Goal: Task Accomplishment & Management: Manage account settings

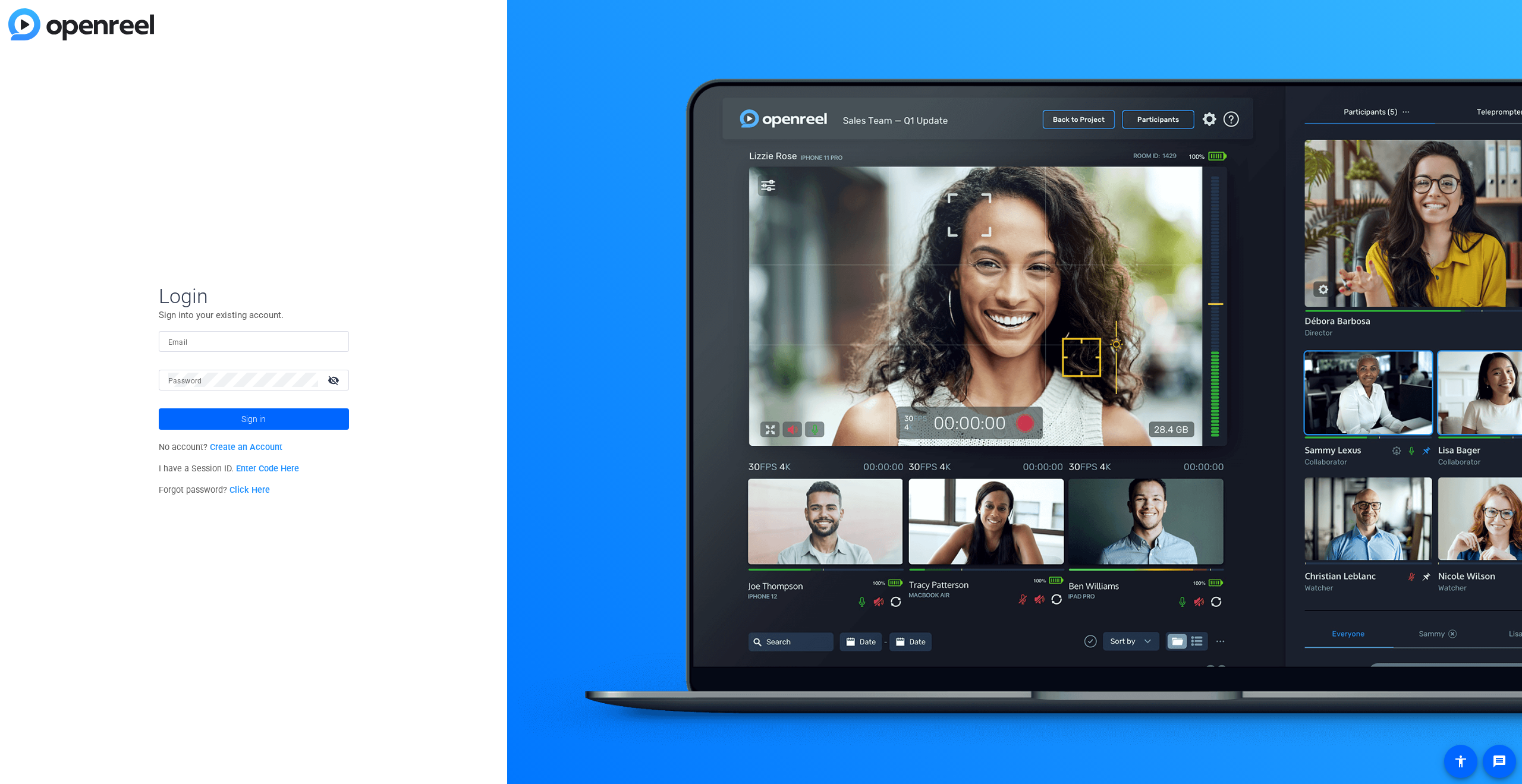
click at [223, 339] on input "Email" at bounding box center [254, 341] width 171 height 14
type input "william.clegg@churchofjesuschrist.org"
click at [237, 418] on span at bounding box center [254, 419] width 190 height 28
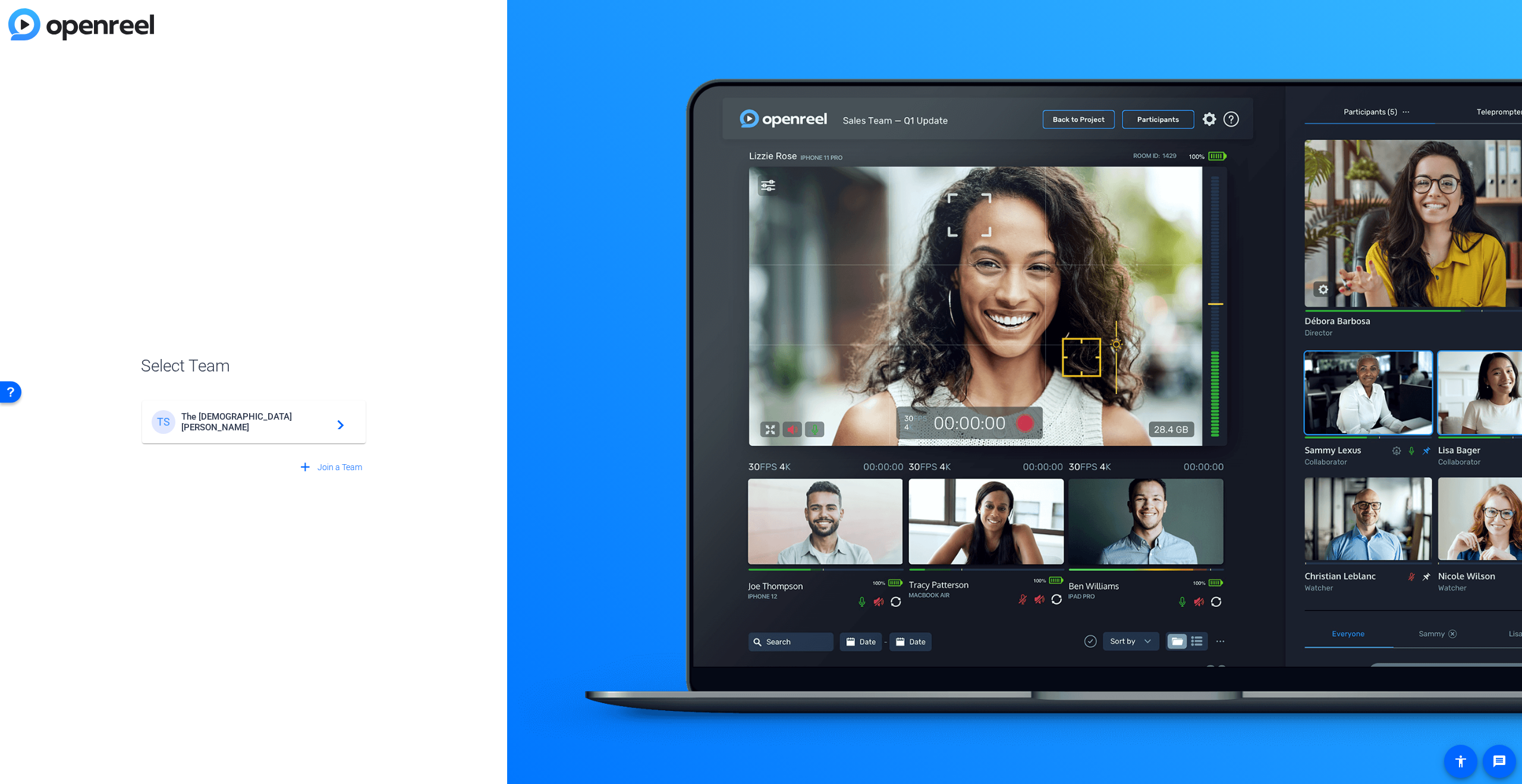
click at [237, 416] on span "The Church of Jesus Christ of Latter-day Saints" at bounding box center [255, 422] width 149 height 21
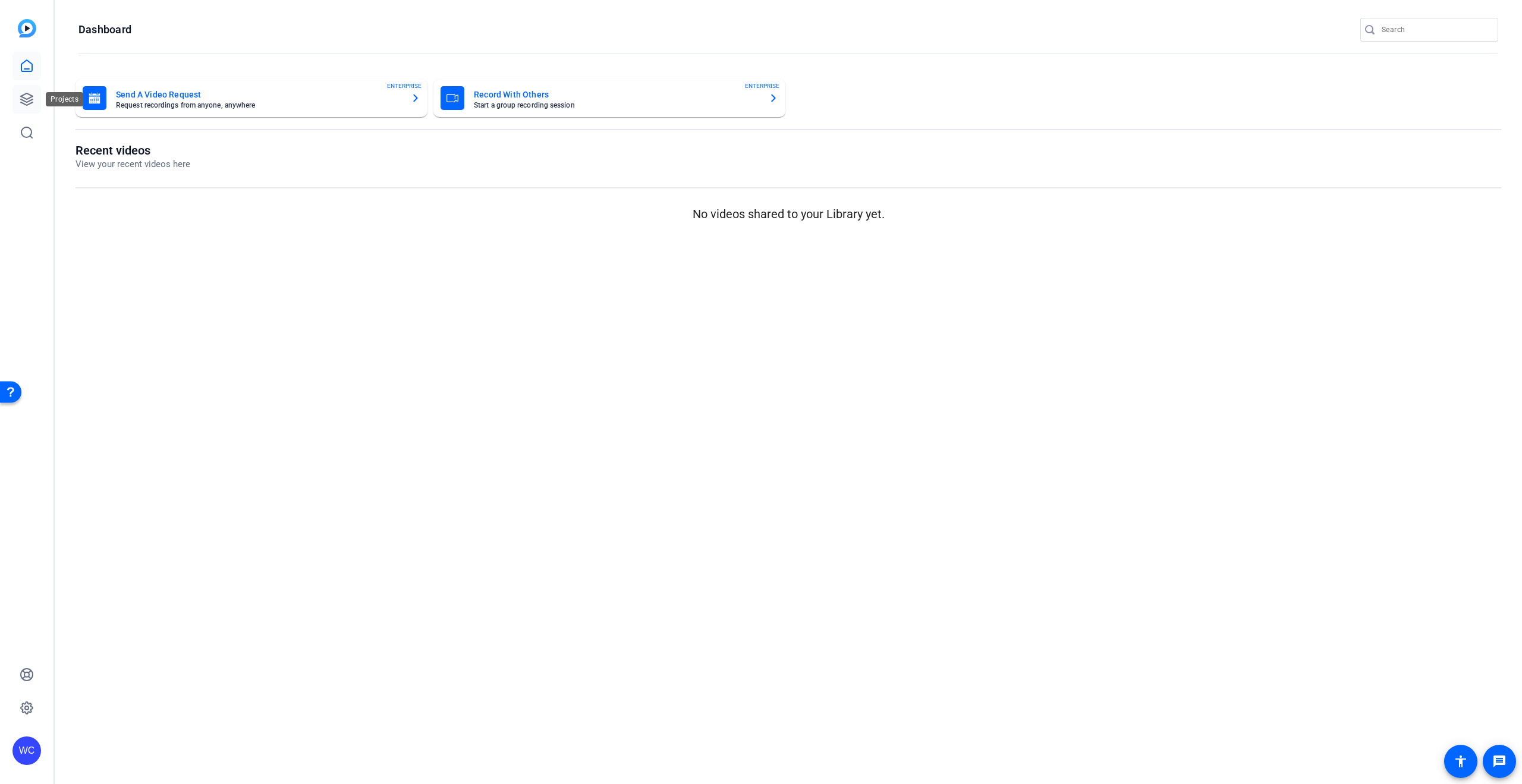
click at [20, 92] on icon at bounding box center [27, 99] width 14 height 14
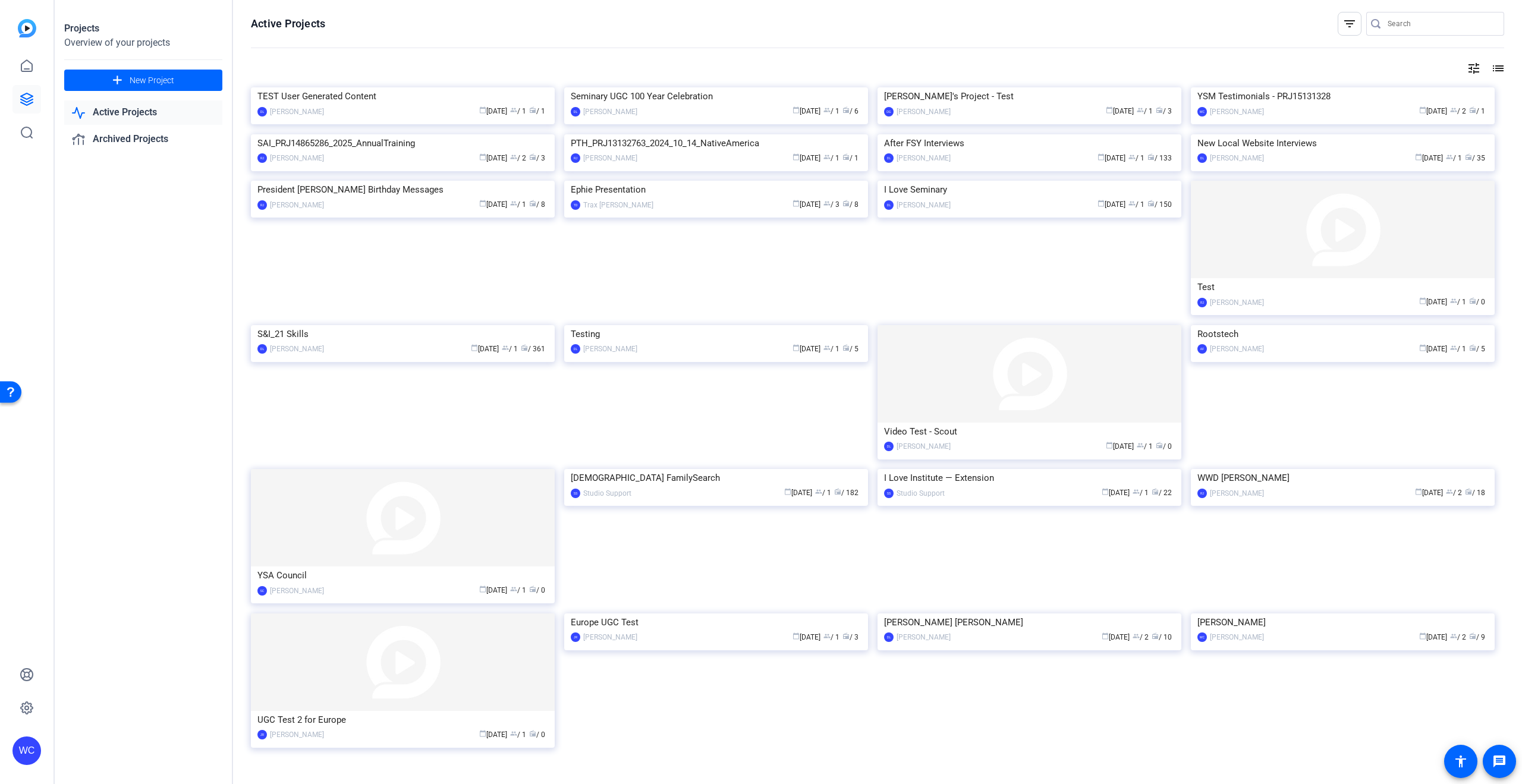
click at [22, 29] on img at bounding box center [27, 28] width 18 height 18
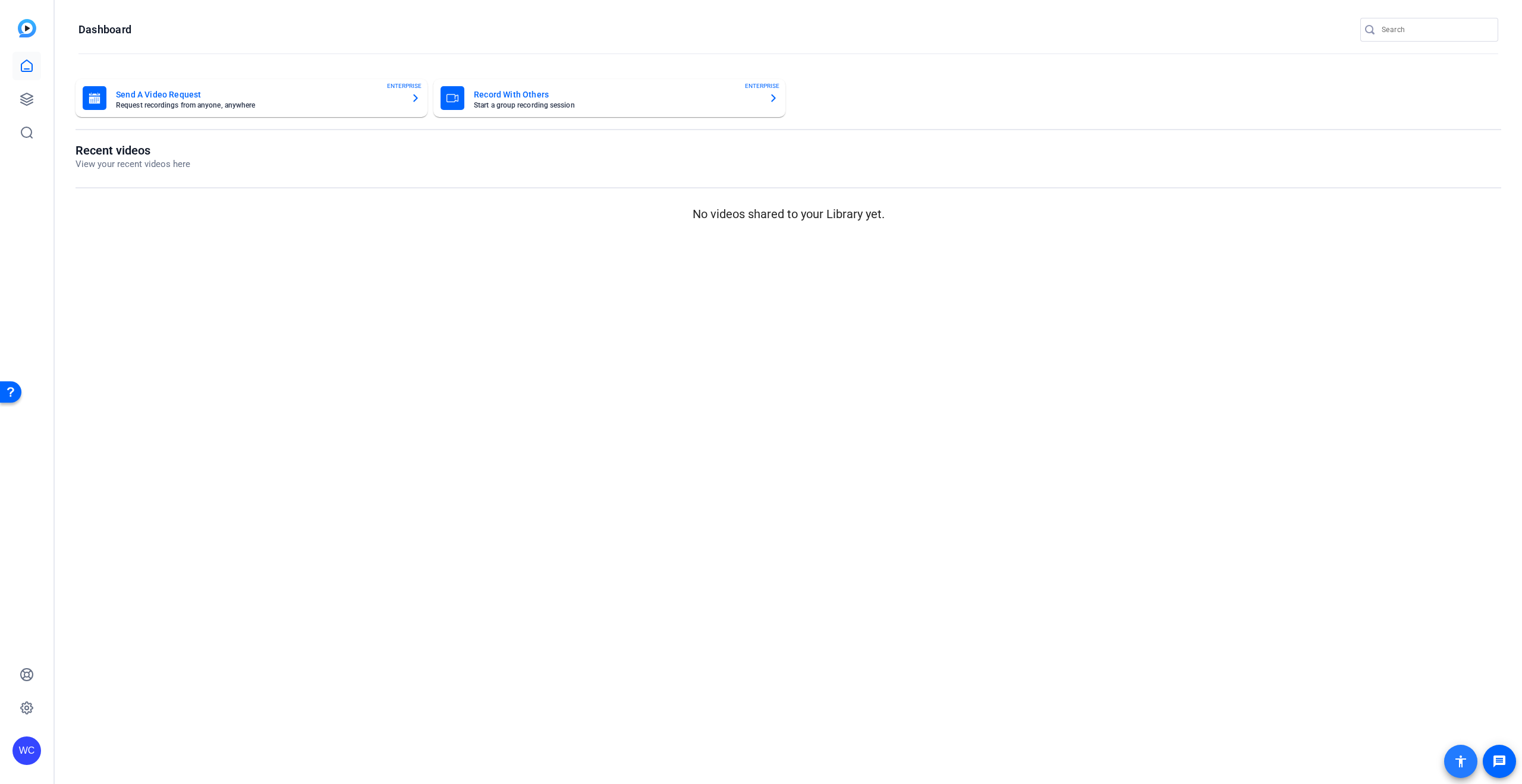
click at [1467, 758] on mat-icon "accessibility" at bounding box center [1461, 761] width 14 height 14
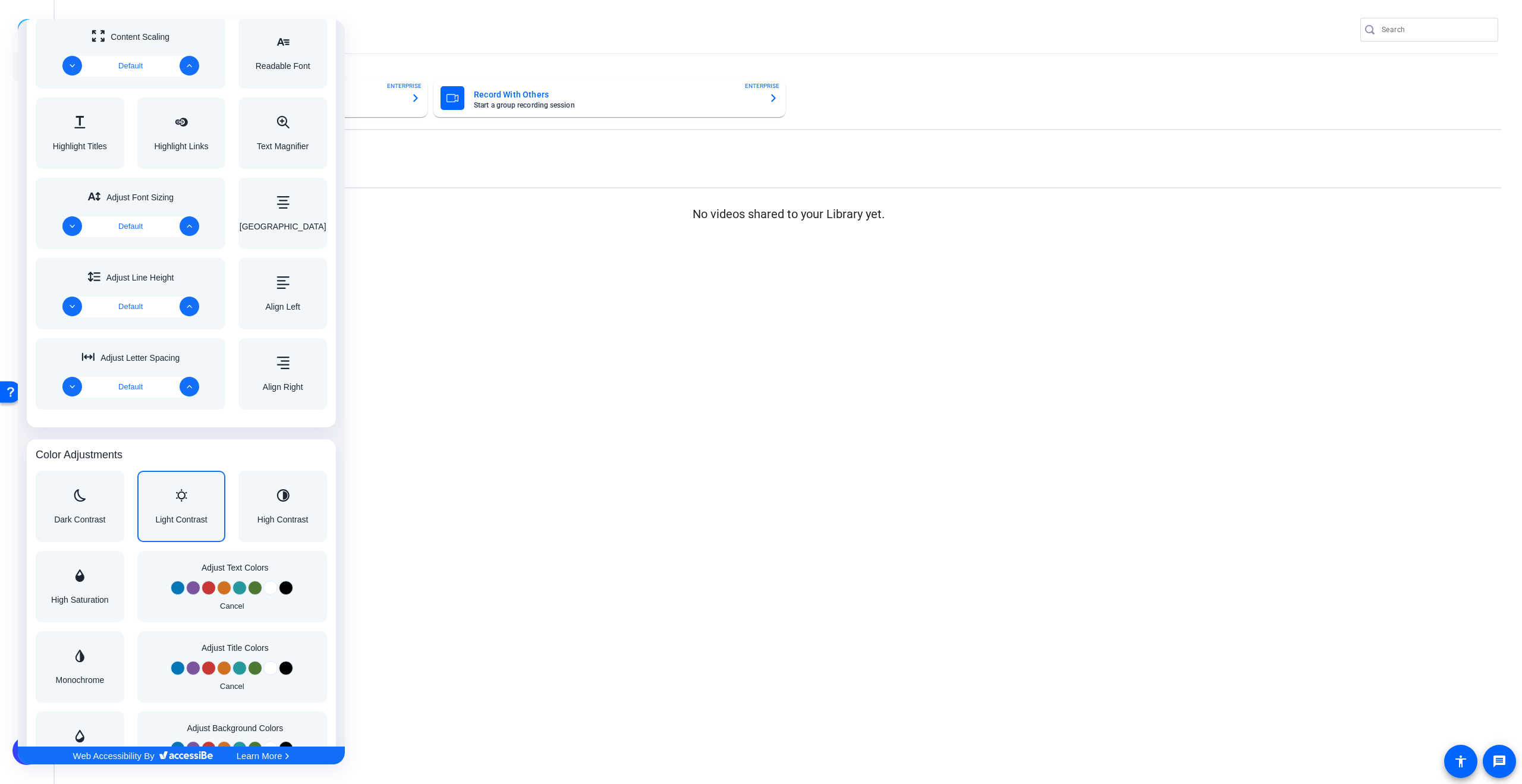
scroll to position [861, 0]
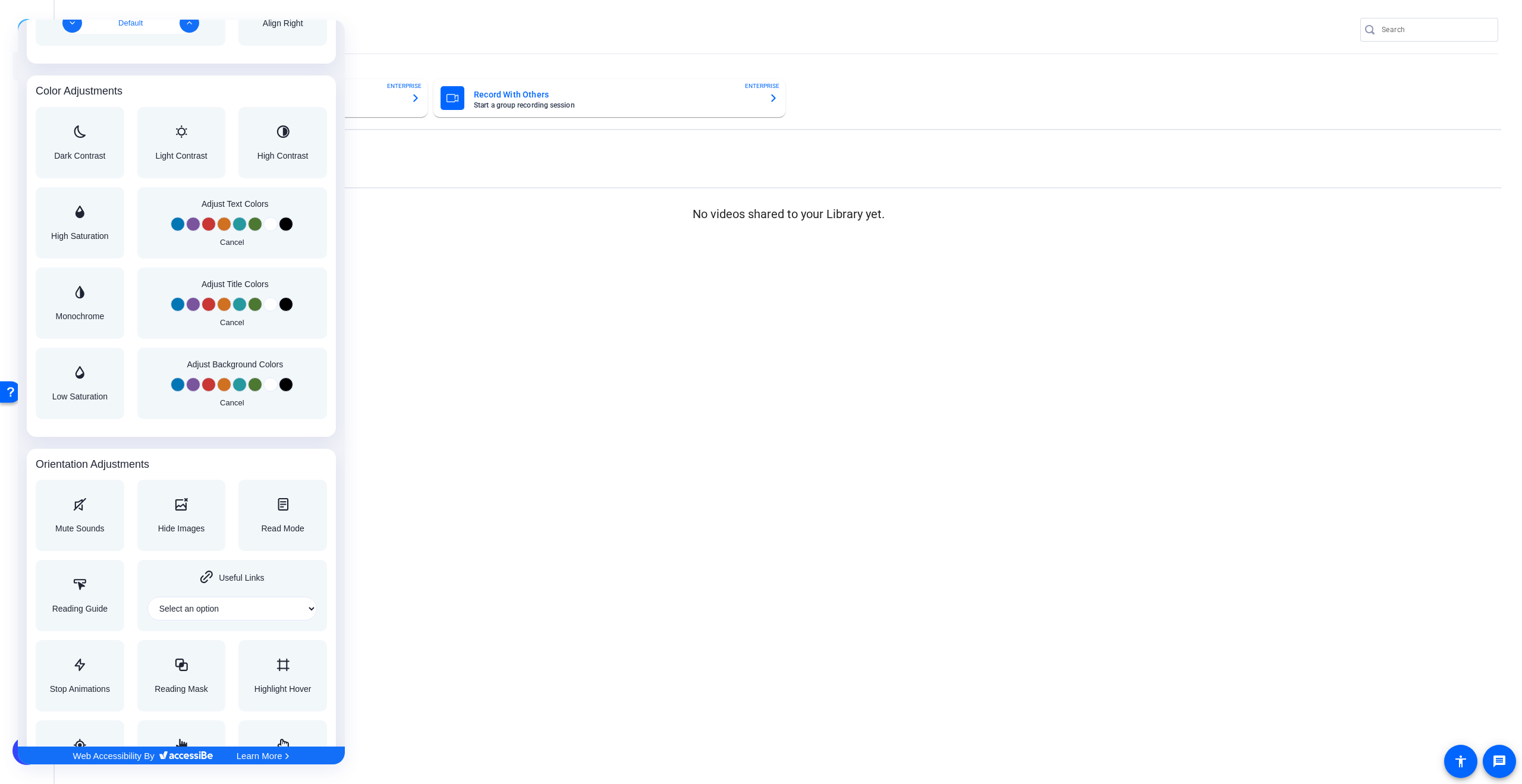
click at [595, 618] on div at bounding box center [761, 392] width 1522 height 784
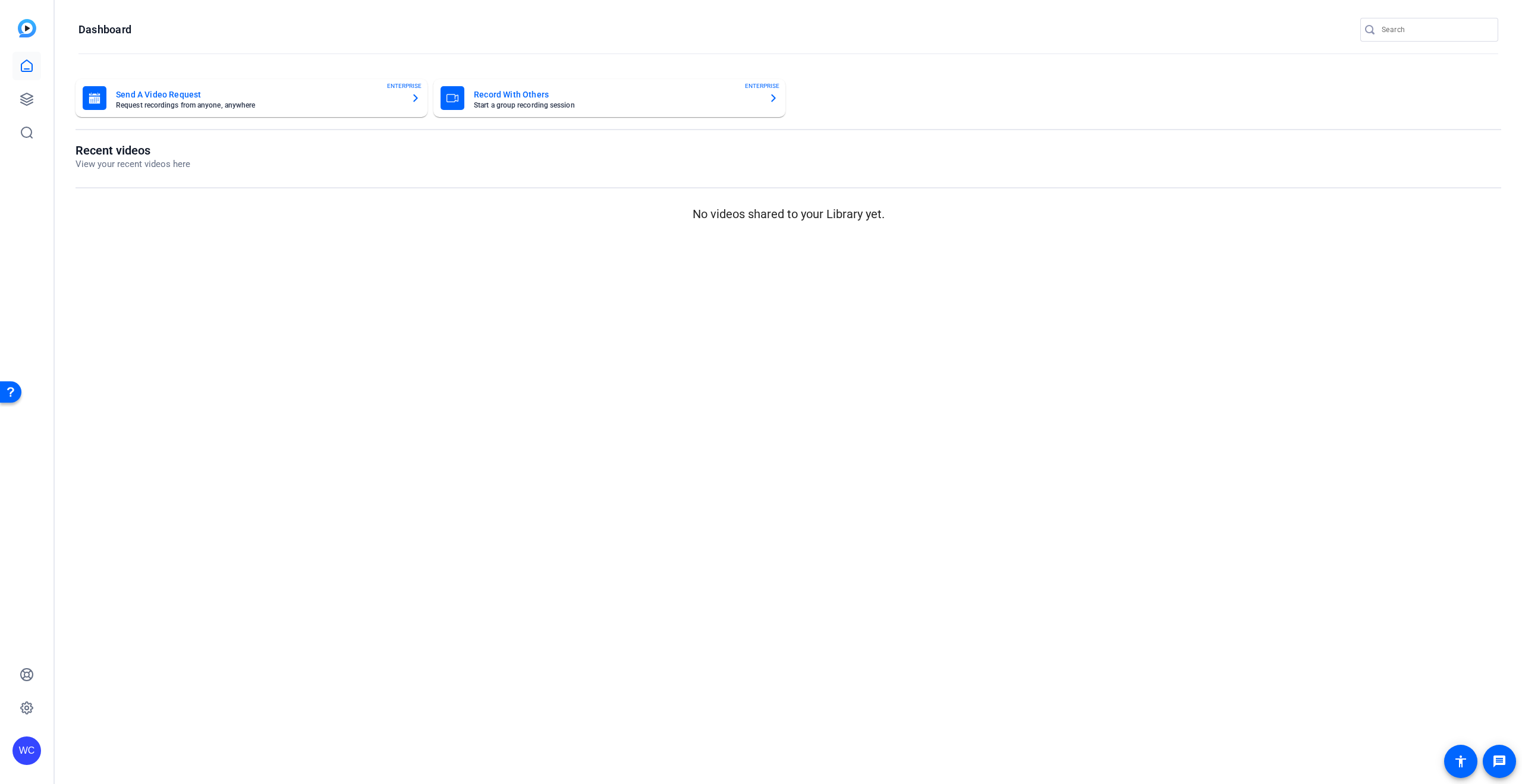
scroll to position [0, 0]
click at [1490, 765] on span at bounding box center [1499, 761] width 28 height 28
click at [307, 400] on mat-sidenav-content "Dashboard Send A Video Request Request recordings from anyone, anywhere ENTERPR…" at bounding box center [788, 392] width 1467 height 784
click at [30, 28] on img at bounding box center [27, 28] width 18 height 18
click at [30, 69] on icon at bounding box center [27, 66] width 14 height 14
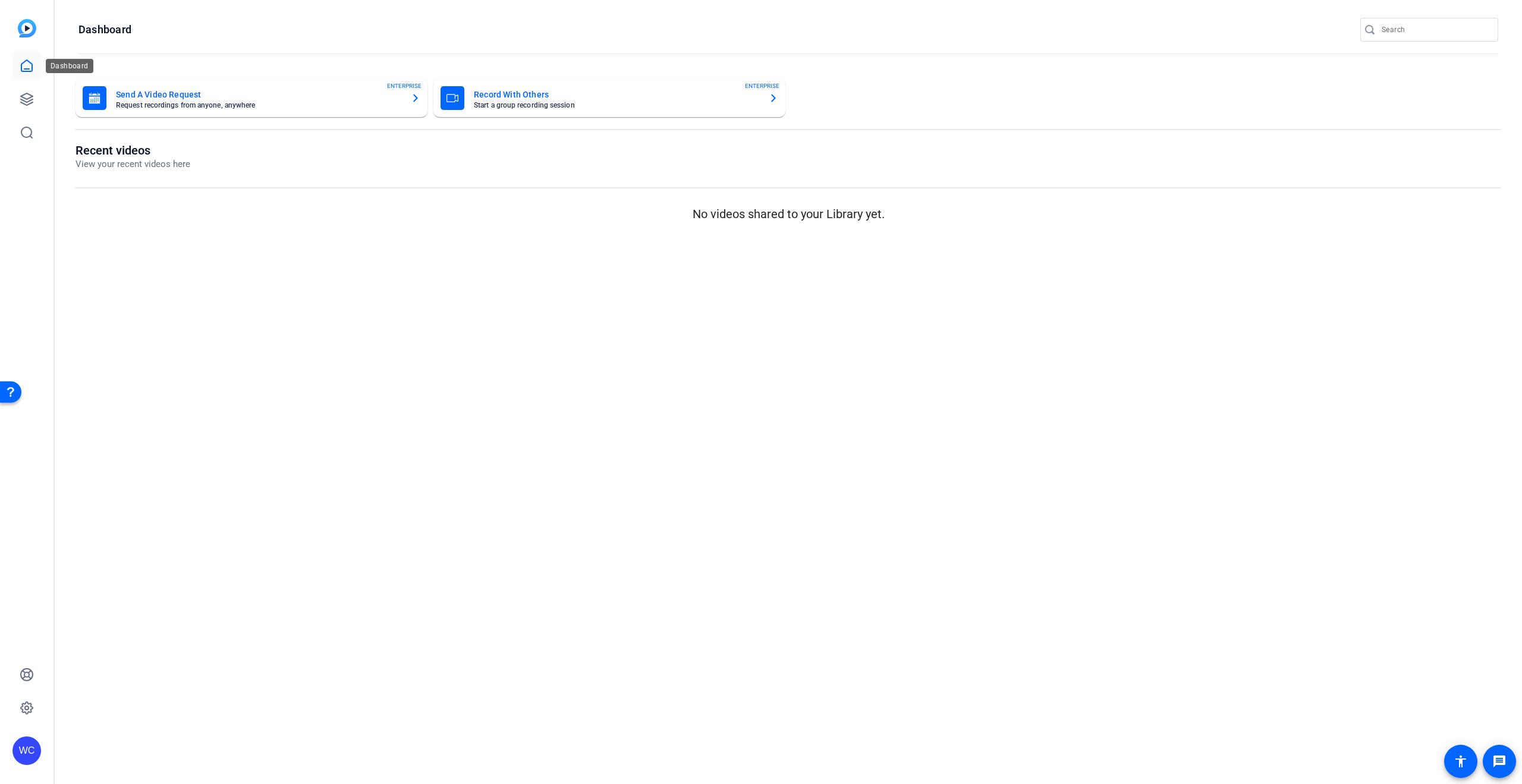
click at [30, 63] on icon at bounding box center [26, 66] width 11 height 11
click at [30, 102] on icon at bounding box center [27, 99] width 14 height 14
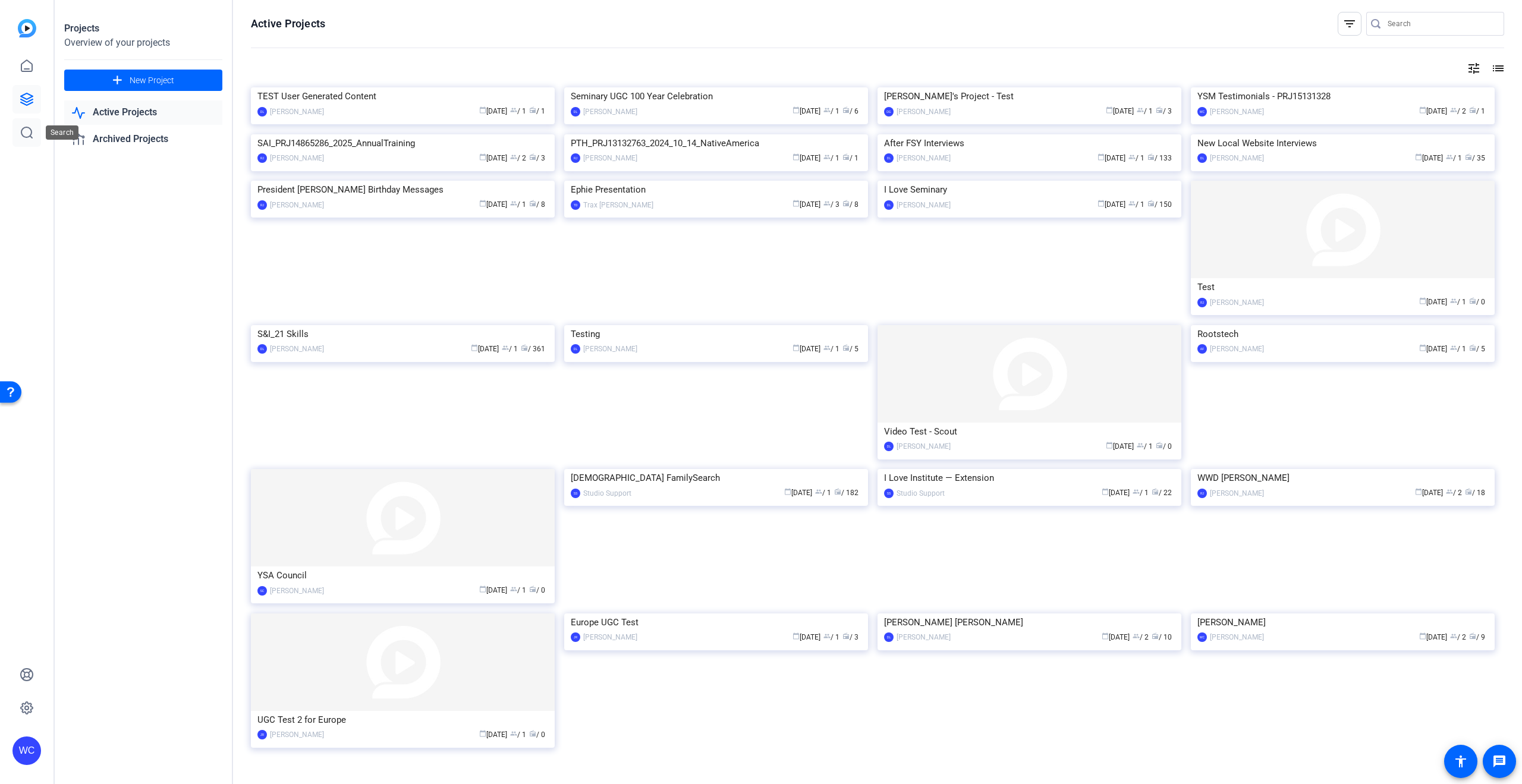
click at [25, 136] on icon at bounding box center [27, 132] width 14 height 14
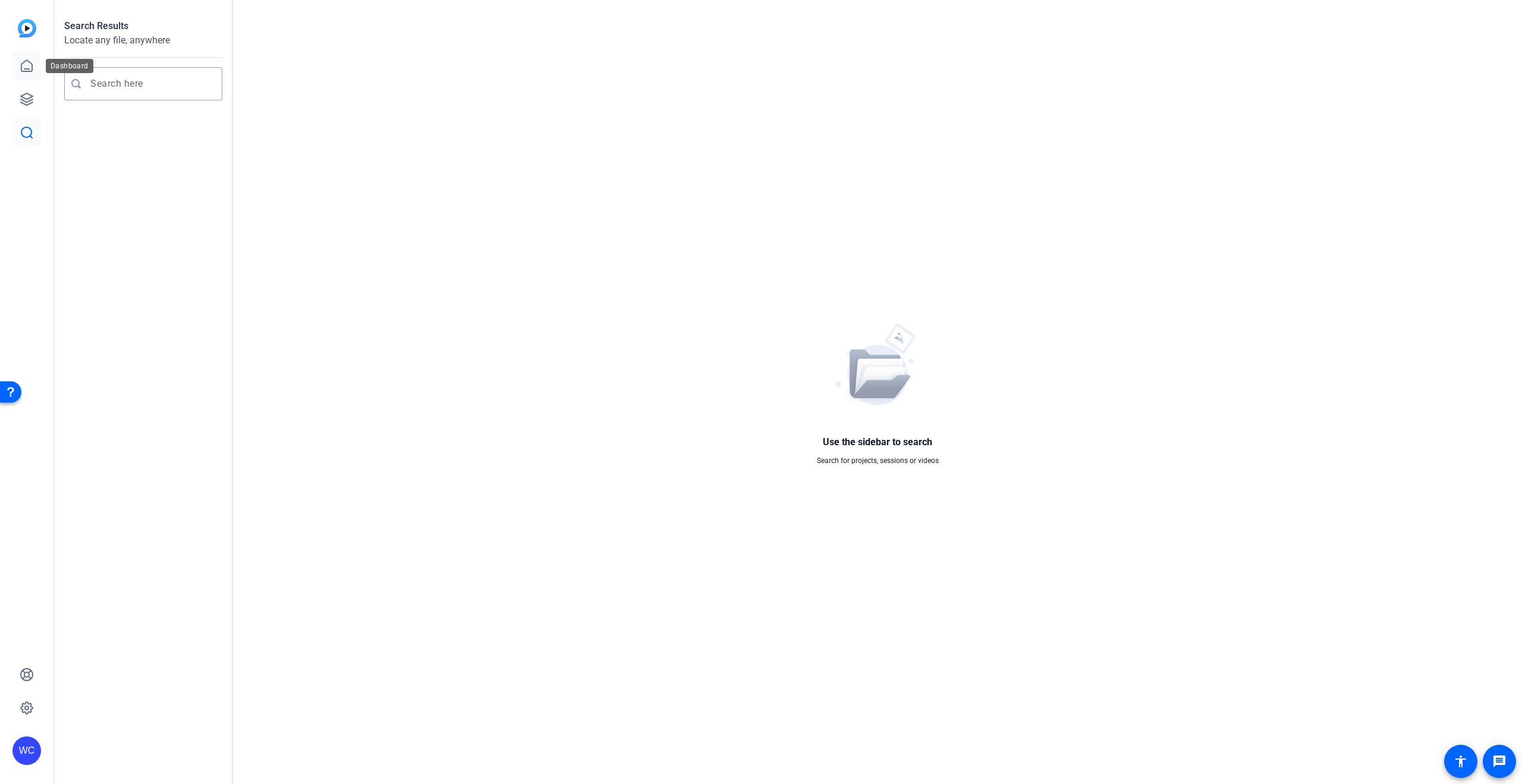
click at [25, 63] on icon at bounding box center [27, 66] width 14 height 14
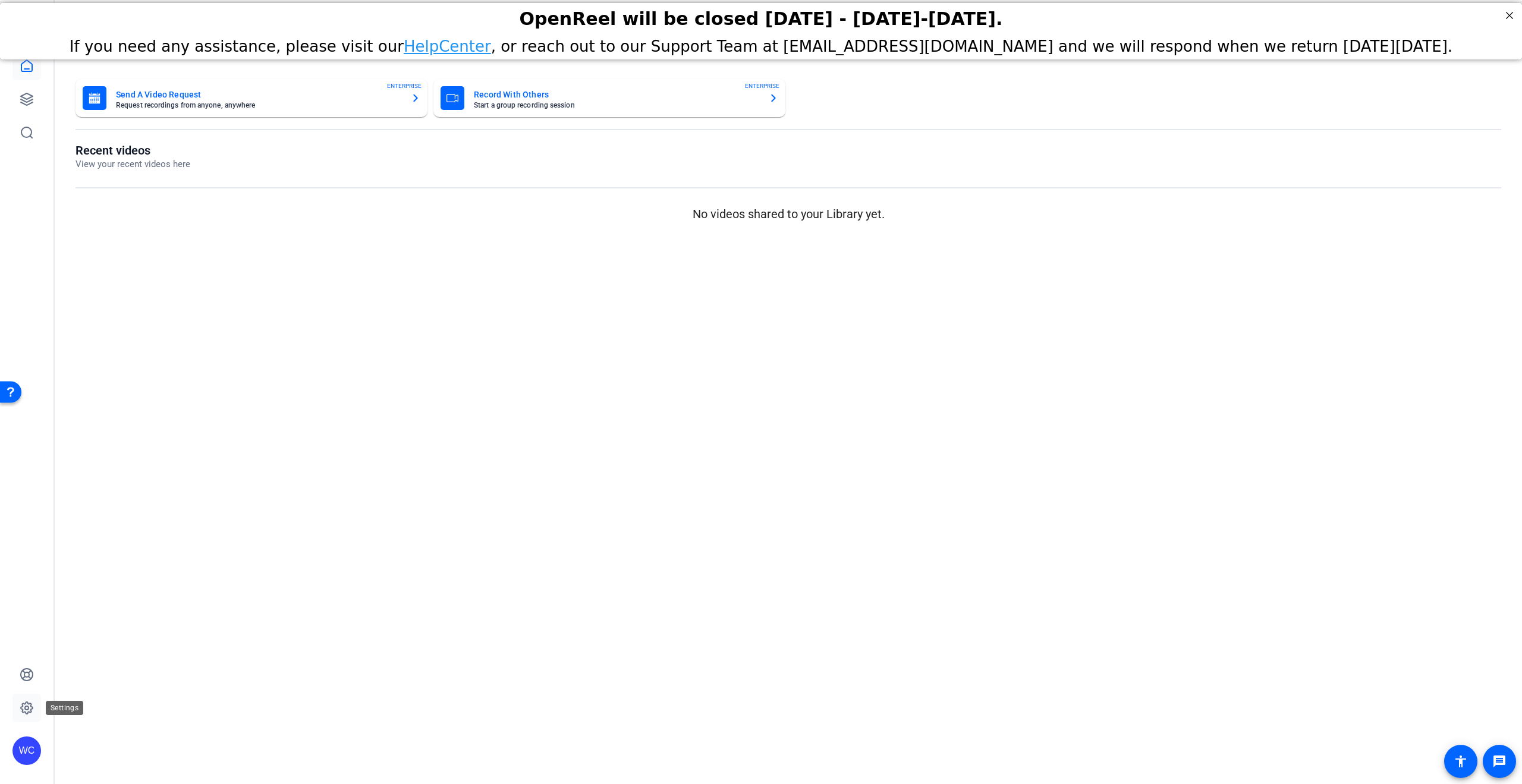
click at [26, 701] on icon at bounding box center [27, 708] width 14 height 14
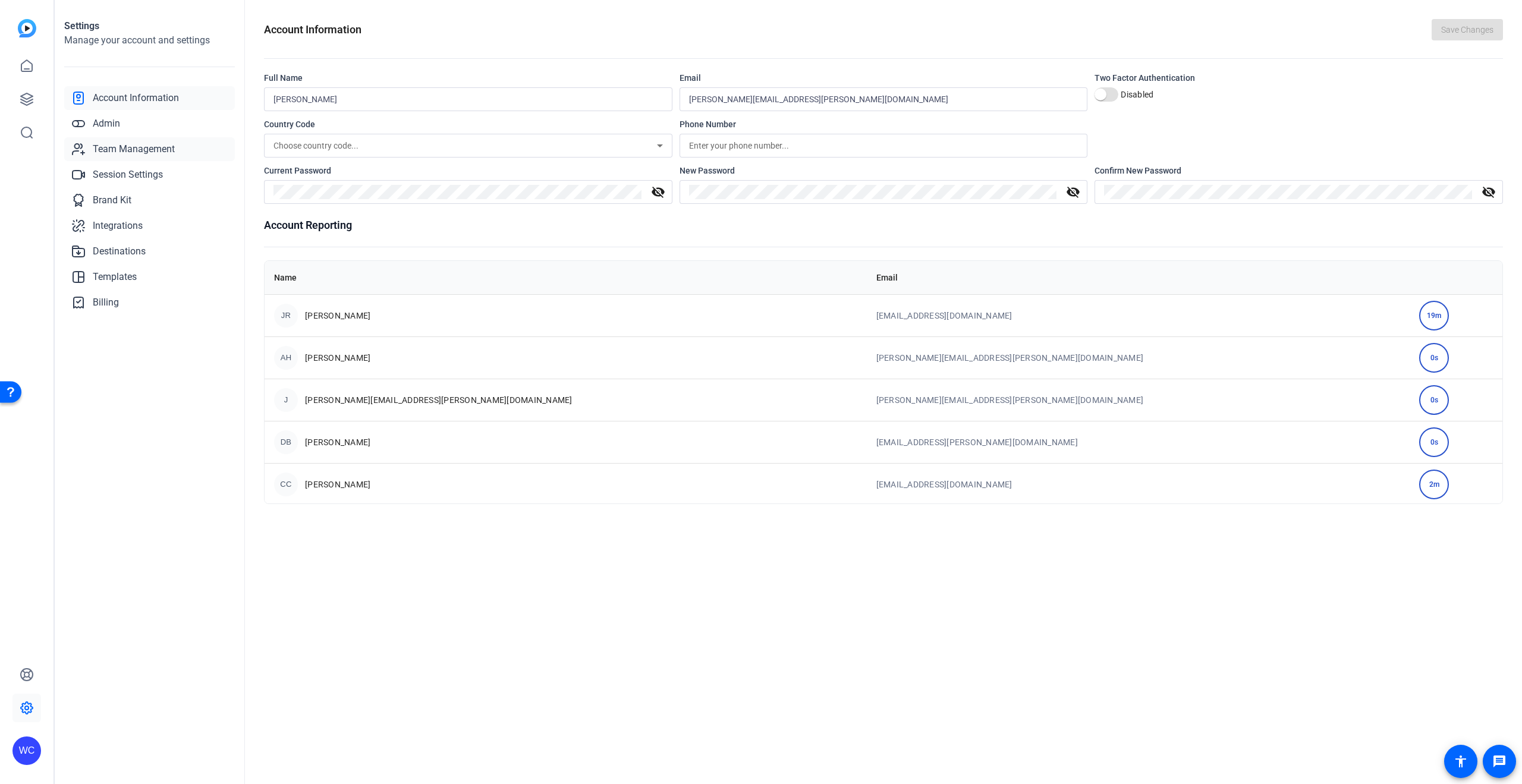
click at [116, 147] on span "Team Management" at bounding box center [134, 149] width 82 height 14
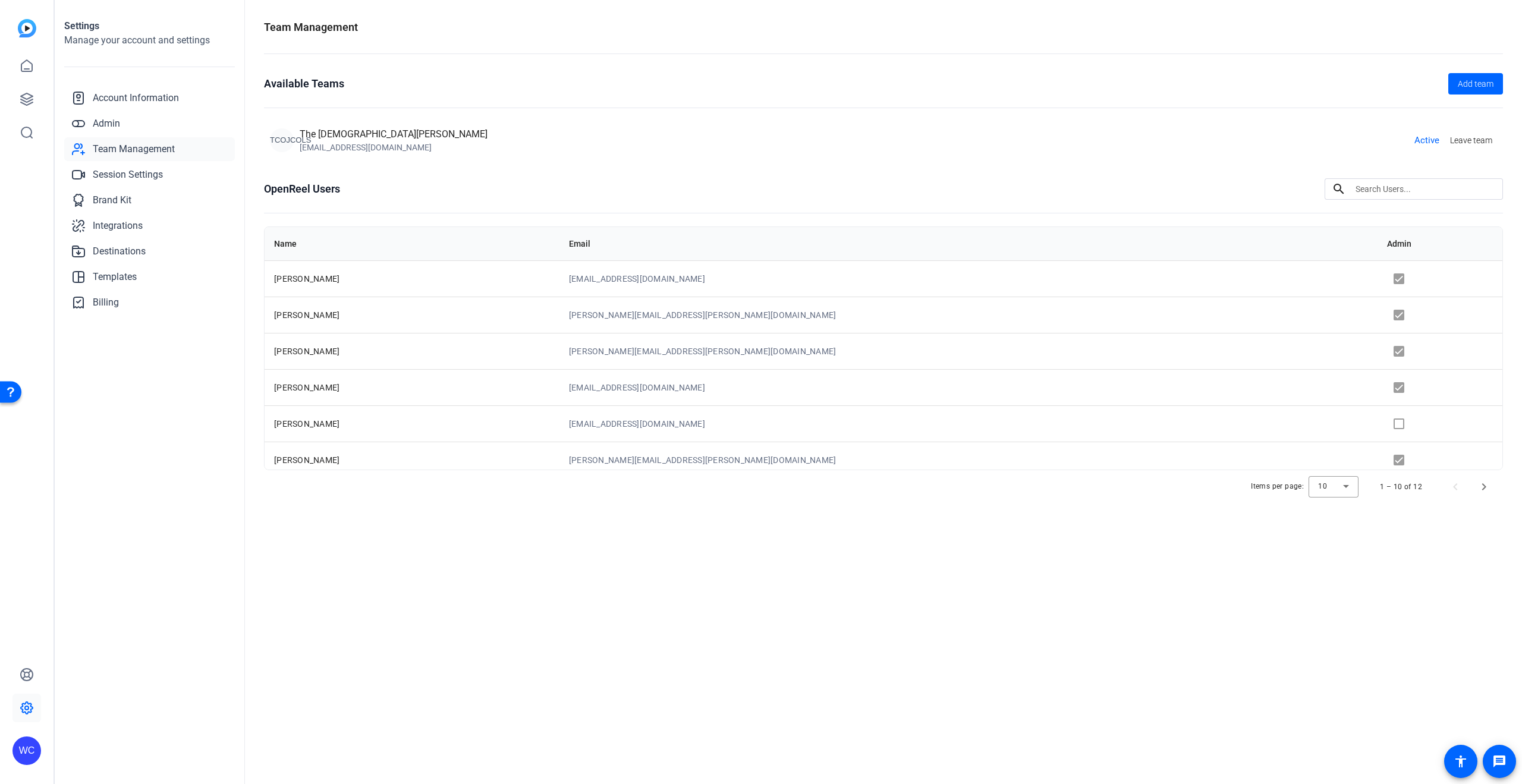
click at [1378, 279] on td at bounding box center [1440, 278] width 125 height 36
click at [1378, 278] on td at bounding box center [1440, 278] width 125 height 36
click at [1378, 275] on td at bounding box center [1440, 278] width 125 height 36
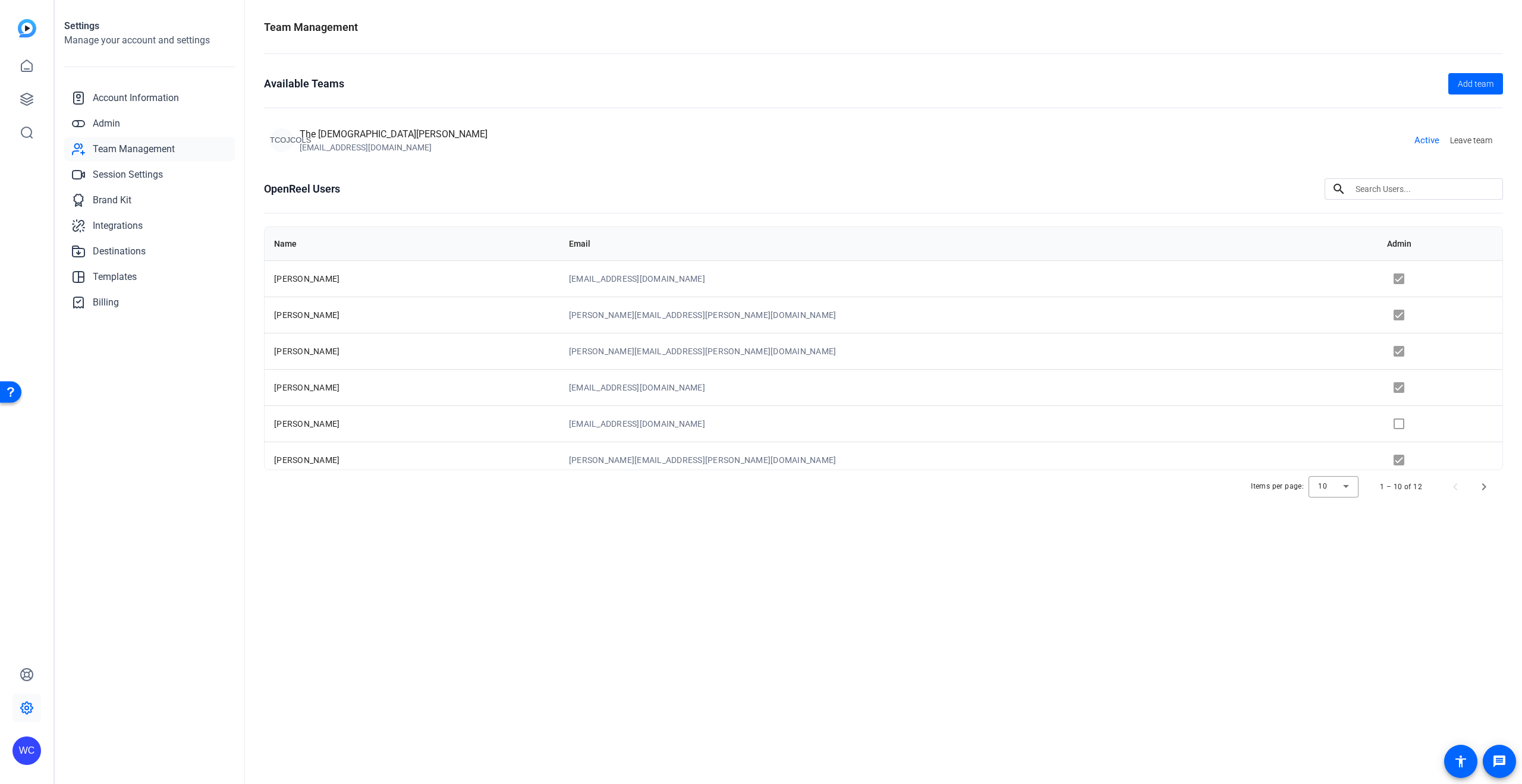
drag, startPoint x: 502, startPoint y: 599, endPoint x: 493, endPoint y: 599, distance: 9.0
click at [502, 599] on div "Team Management Available Teams Add team TCOJCOLS The Church of Jesus Christ of…" at bounding box center [884, 392] width 1277 height 784
click at [1490, 490] on span "Next page" at bounding box center [1484, 487] width 28 height 28
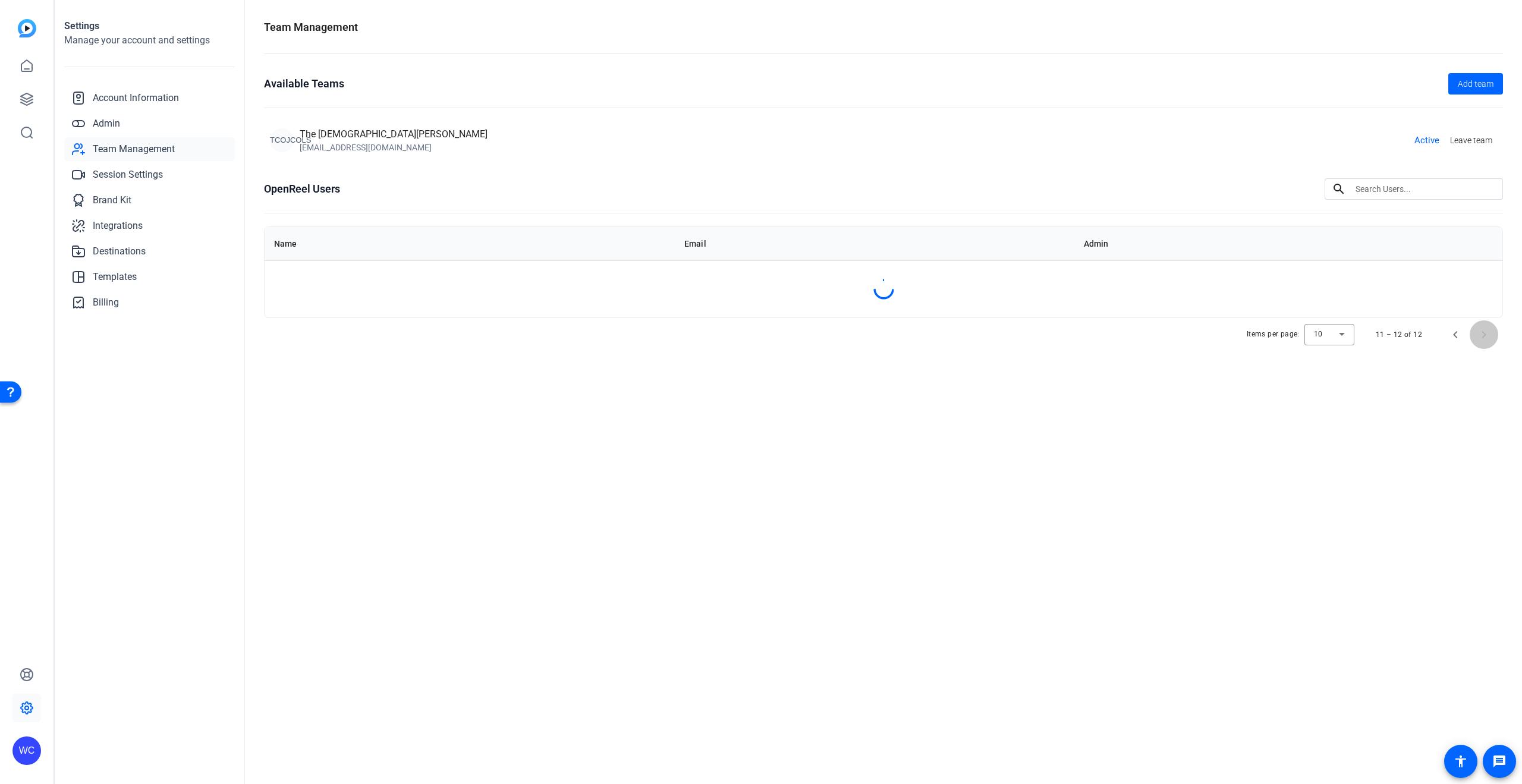
scroll to position [0, 0]
click at [1372, 316] on td at bounding box center [1437, 314] width 130 height 36
click at [1372, 280] on td at bounding box center [1437, 278] width 130 height 36
click at [1451, 346] on span "Previous page" at bounding box center [1455, 350] width 28 height 28
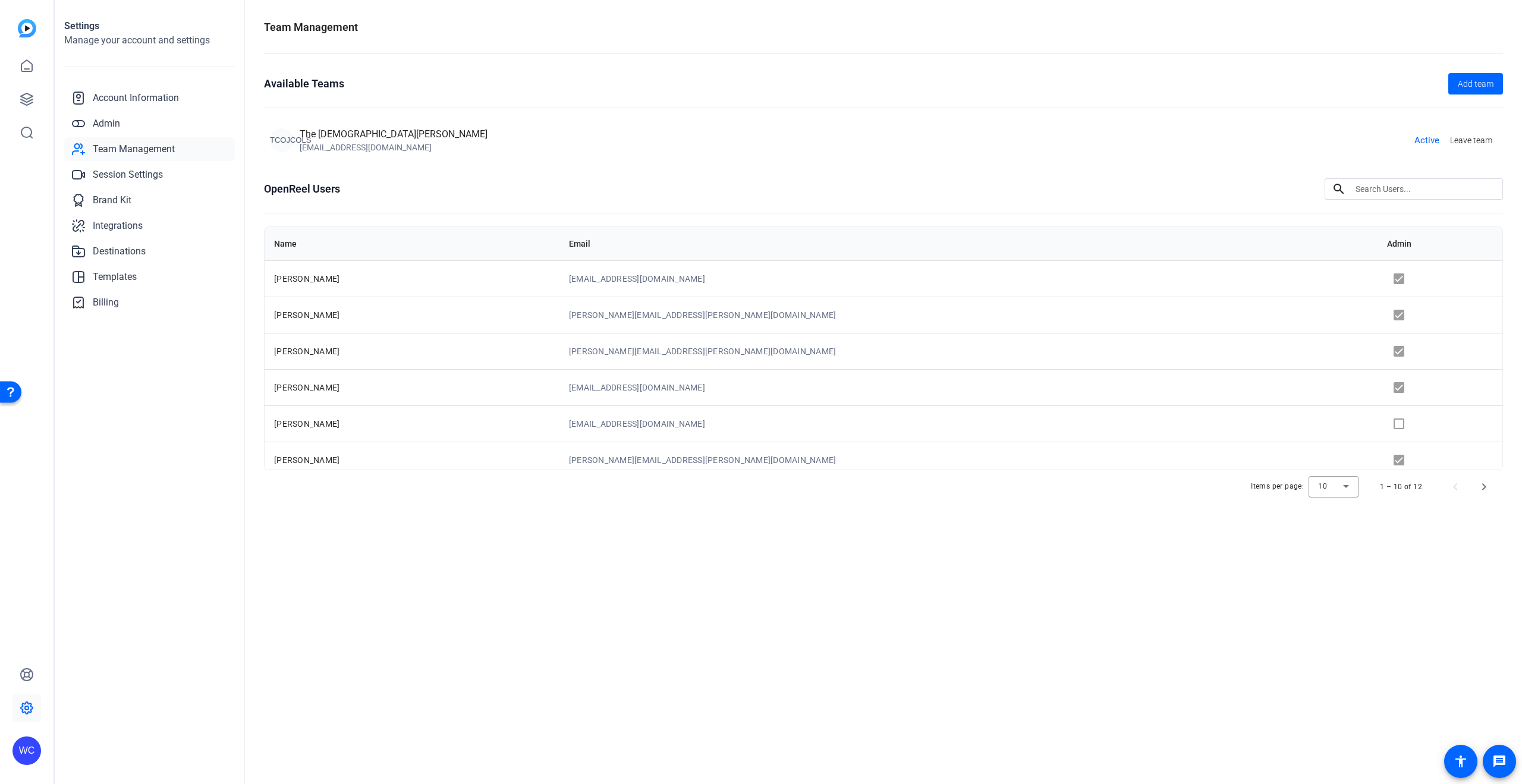
click at [1430, 141] on span "Active" at bounding box center [1426, 140] width 25 height 13
drag, startPoint x: 331, startPoint y: 149, endPoint x: 299, endPoint y: 150, distance: 32.0
click at [299, 150] on div "[EMAIL_ADDRESS][DOMAIN_NAME]" at bounding box center [393, 147] width 188 height 12
click at [490, 542] on div "Team Management Available Teams Add team TCOJCOLS The Church of Jesus Christ of…" at bounding box center [884, 392] width 1277 height 784
click at [313, 276] on span "Jeff Roberts" at bounding box center [307, 278] width 66 height 9
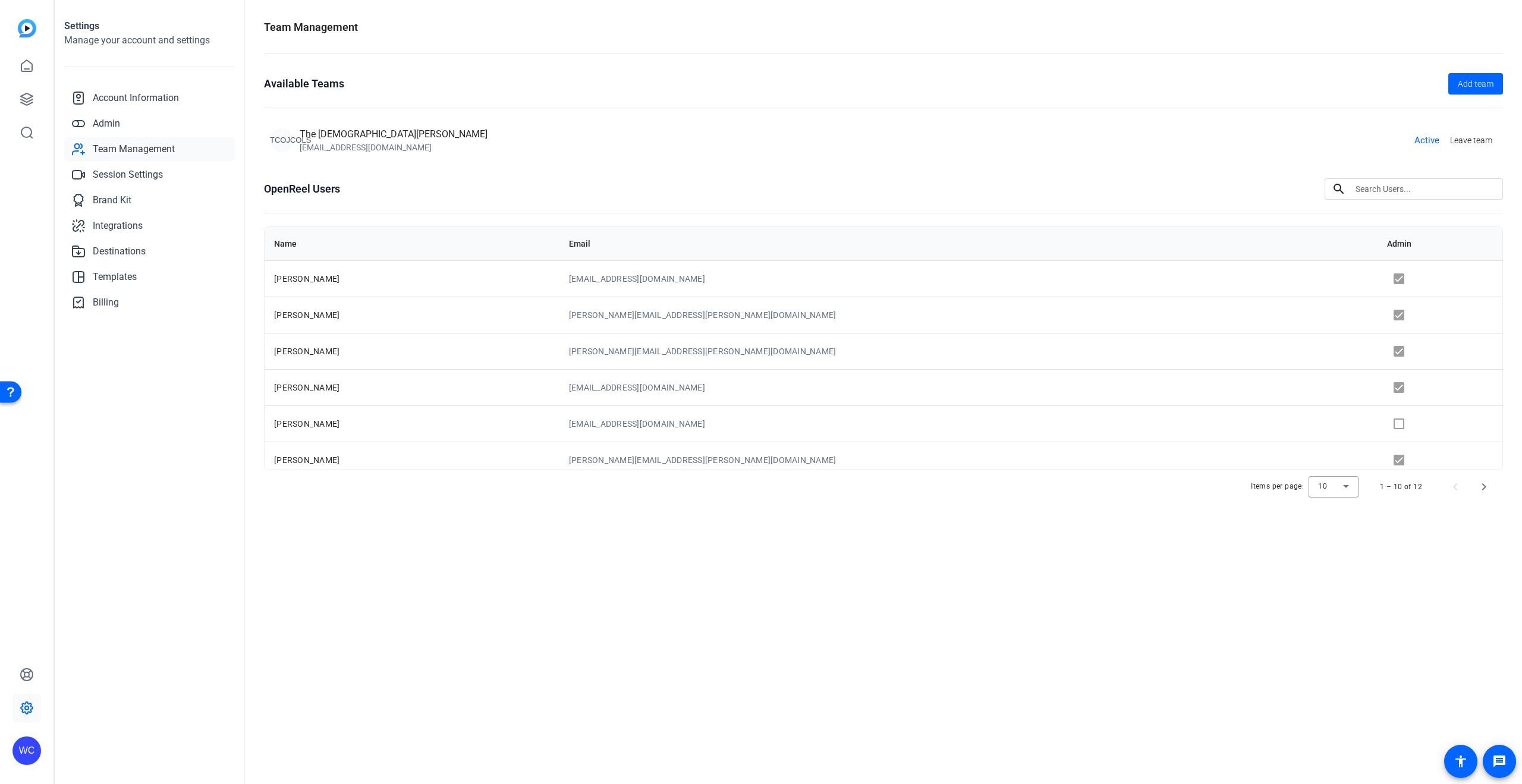
click at [1378, 280] on td at bounding box center [1440, 278] width 125 height 36
click at [1378, 280] on td at bounding box center [1440, 278] width 125 height 36
click at [569, 635] on div "Team Management Available Teams Add team TCOJCOLS The Church of Jesus Christ of…" at bounding box center [884, 392] width 1277 height 784
click at [128, 120] on link "Admin" at bounding box center [149, 124] width 171 height 24
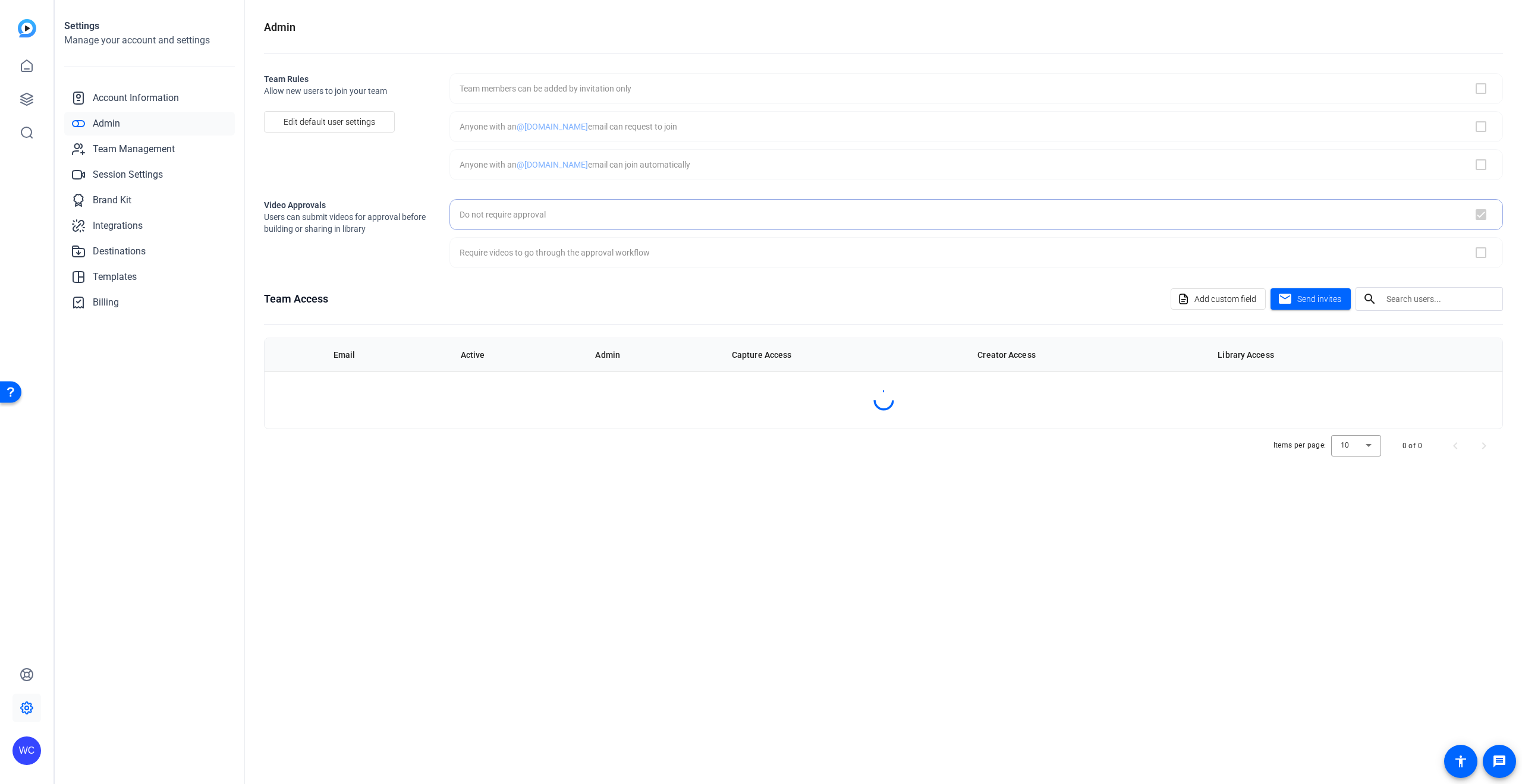
checkbox input "true"
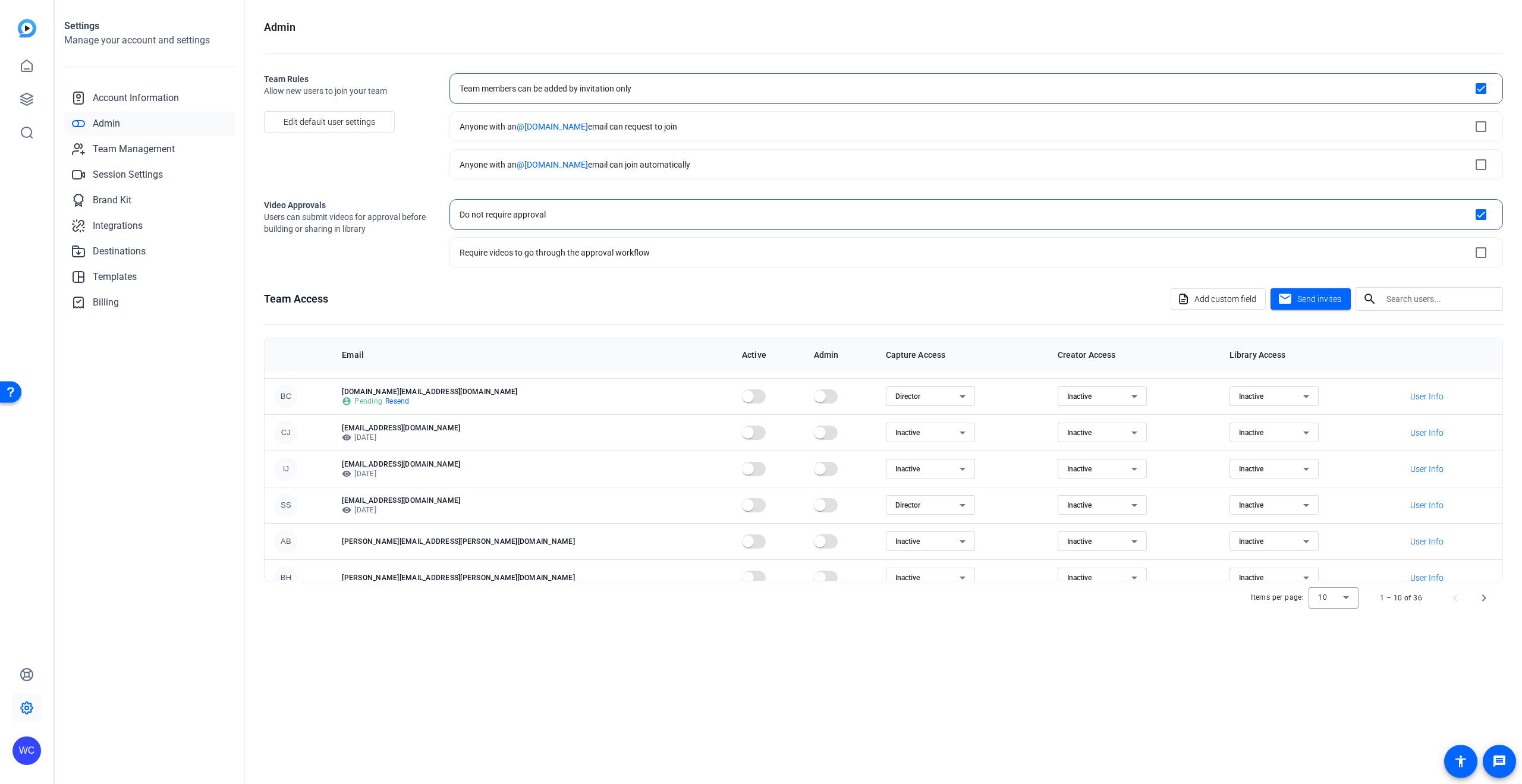
scroll to position [68, 0]
click at [896, 538] on span "Inactive" at bounding box center [908, 540] width 25 height 8
click at [957, 636] on div at bounding box center [761, 392] width 1522 height 784
click at [1239, 544] on div "Inactive" at bounding box center [1270, 540] width 64 height 14
click at [1035, 542] on div at bounding box center [761, 392] width 1522 height 784
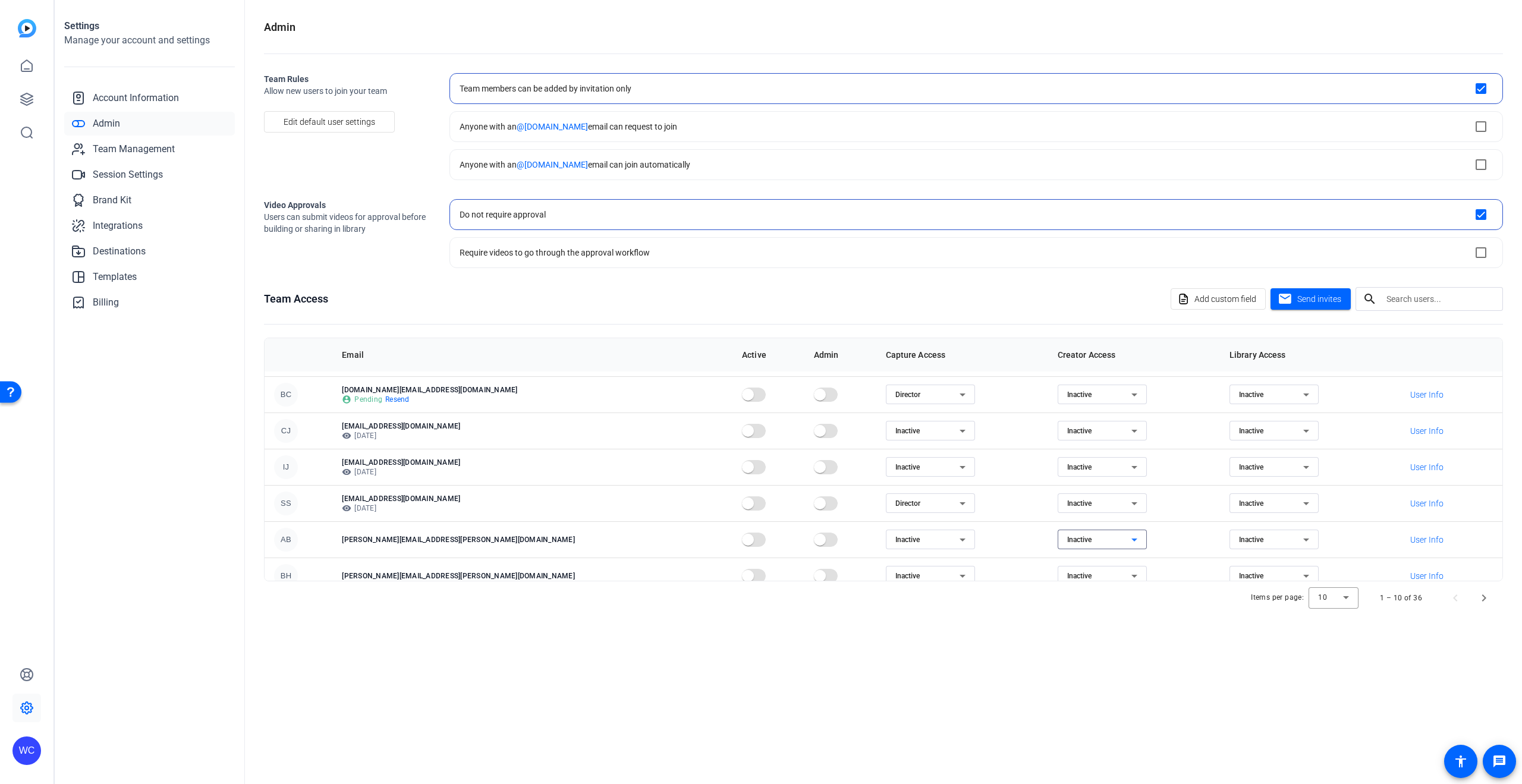
click at [1067, 538] on div "Inactive" at bounding box center [1099, 540] width 64 height 14
drag, startPoint x: 1096, startPoint y: 654, endPoint x: 1100, endPoint y: 647, distance: 8.1
click at [1094, 654] on div at bounding box center [761, 392] width 1522 height 784
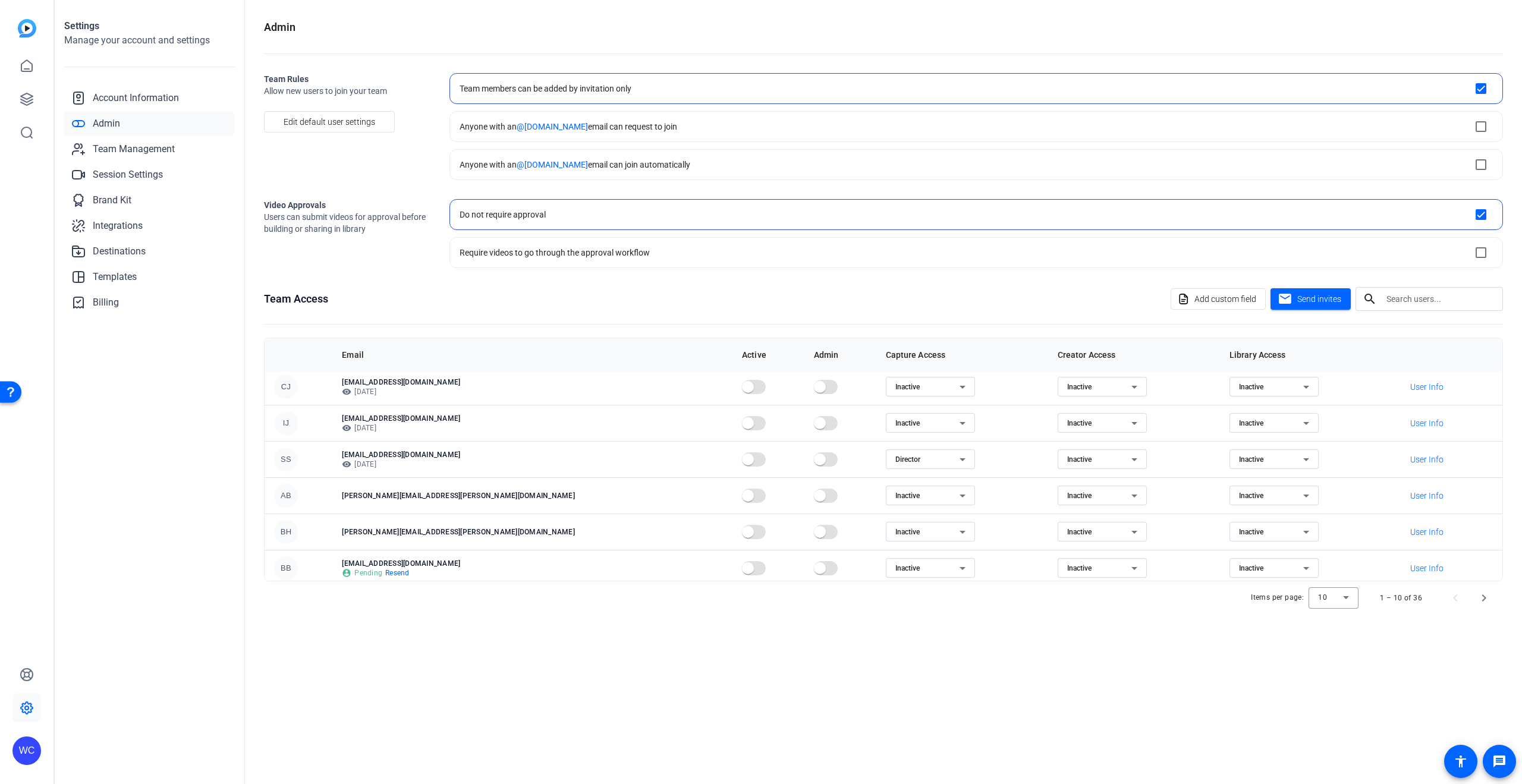
scroll to position [135, 0]
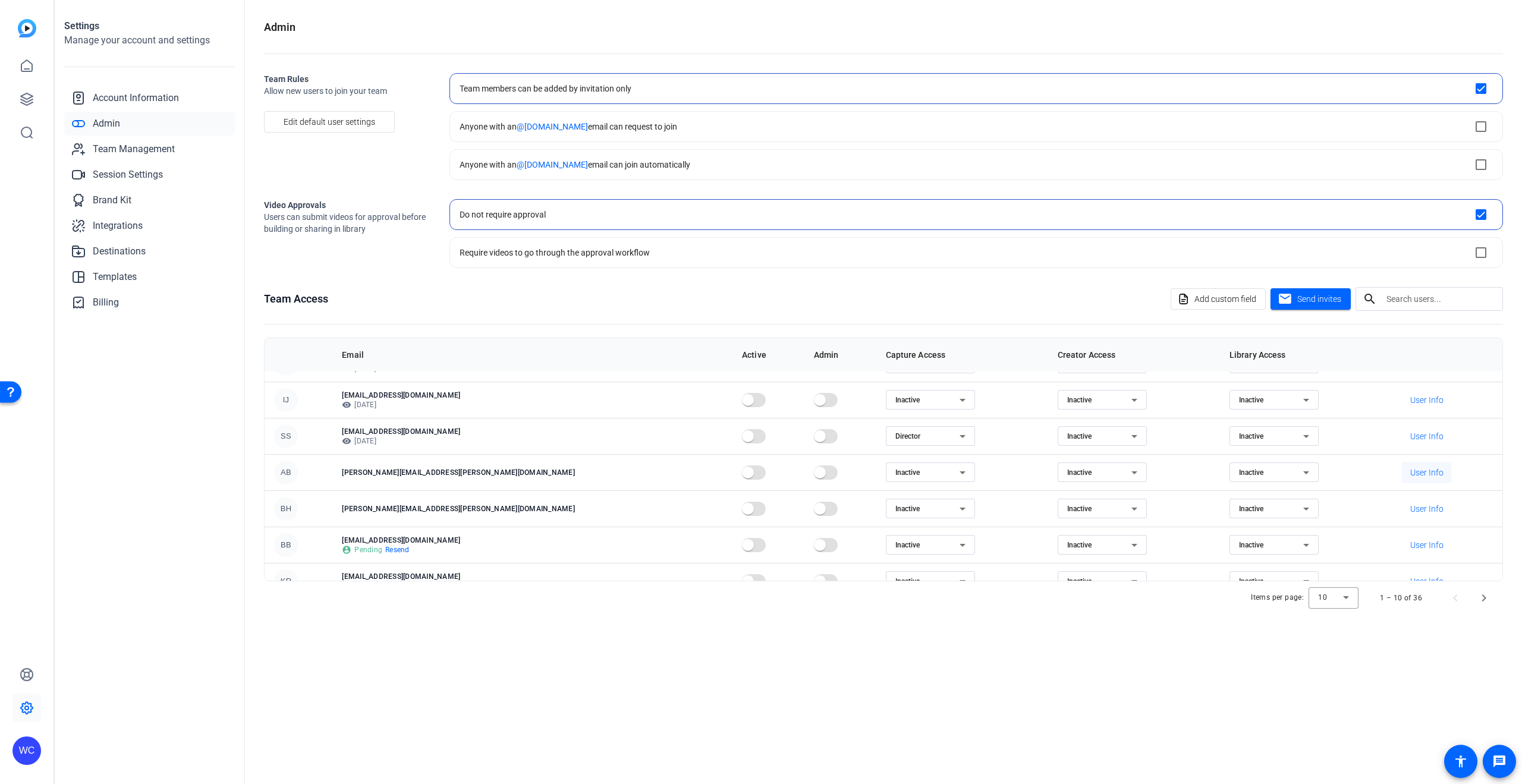
click at [1411, 467] on span "User Info" at bounding box center [1426, 472] width 33 height 12
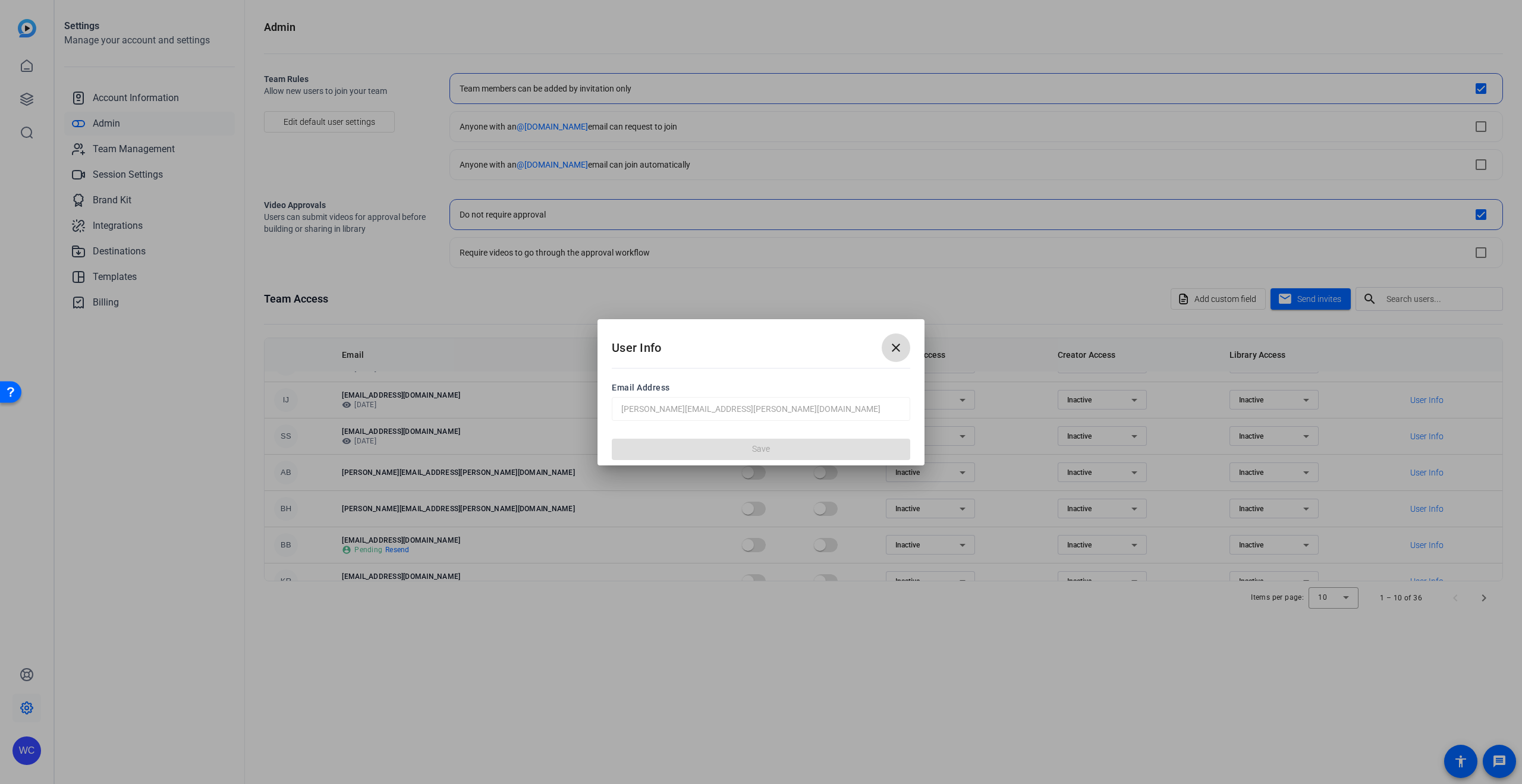
click at [897, 349] on mat-icon "close" at bounding box center [896, 347] width 14 height 14
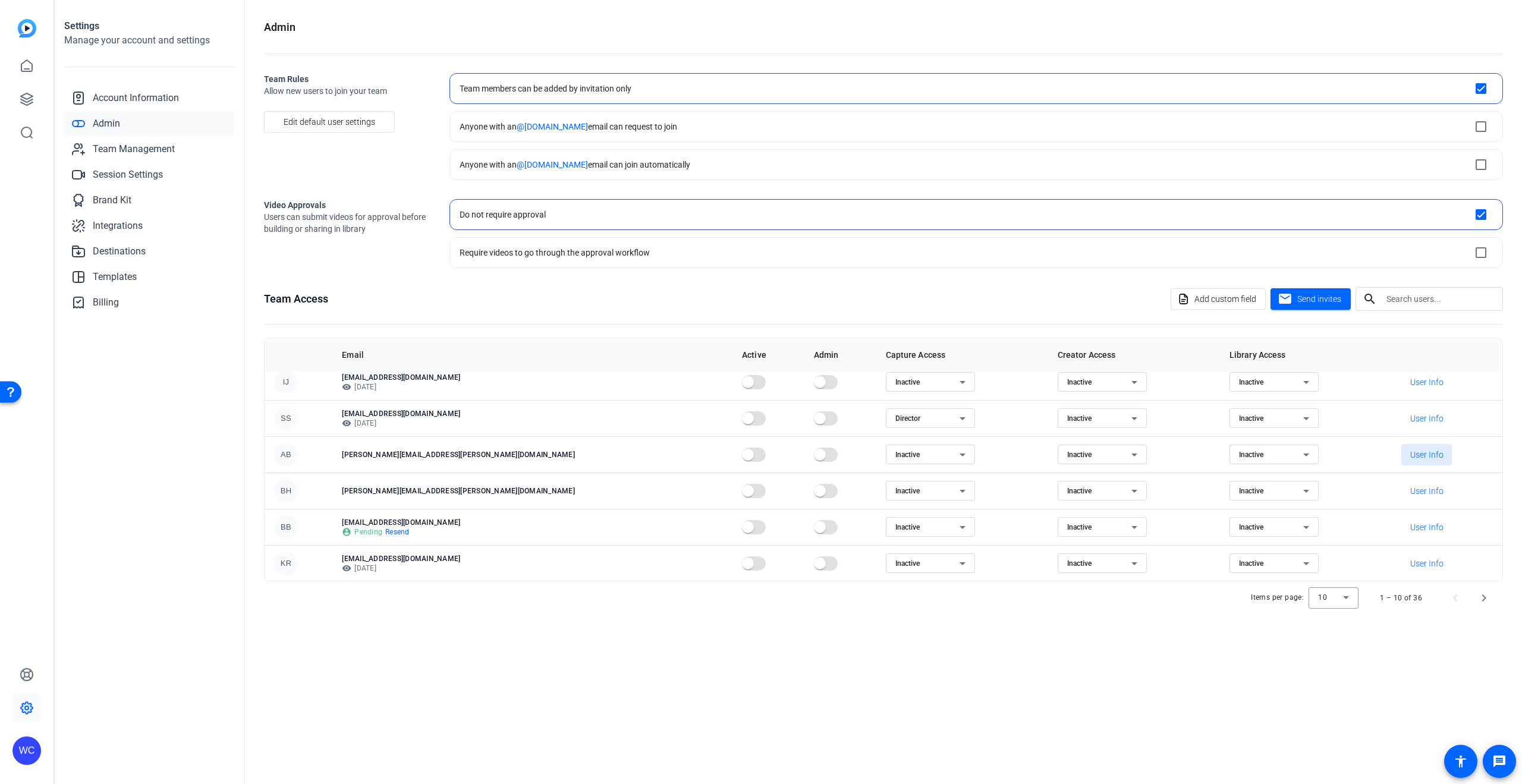
scroll to position [0, 0]
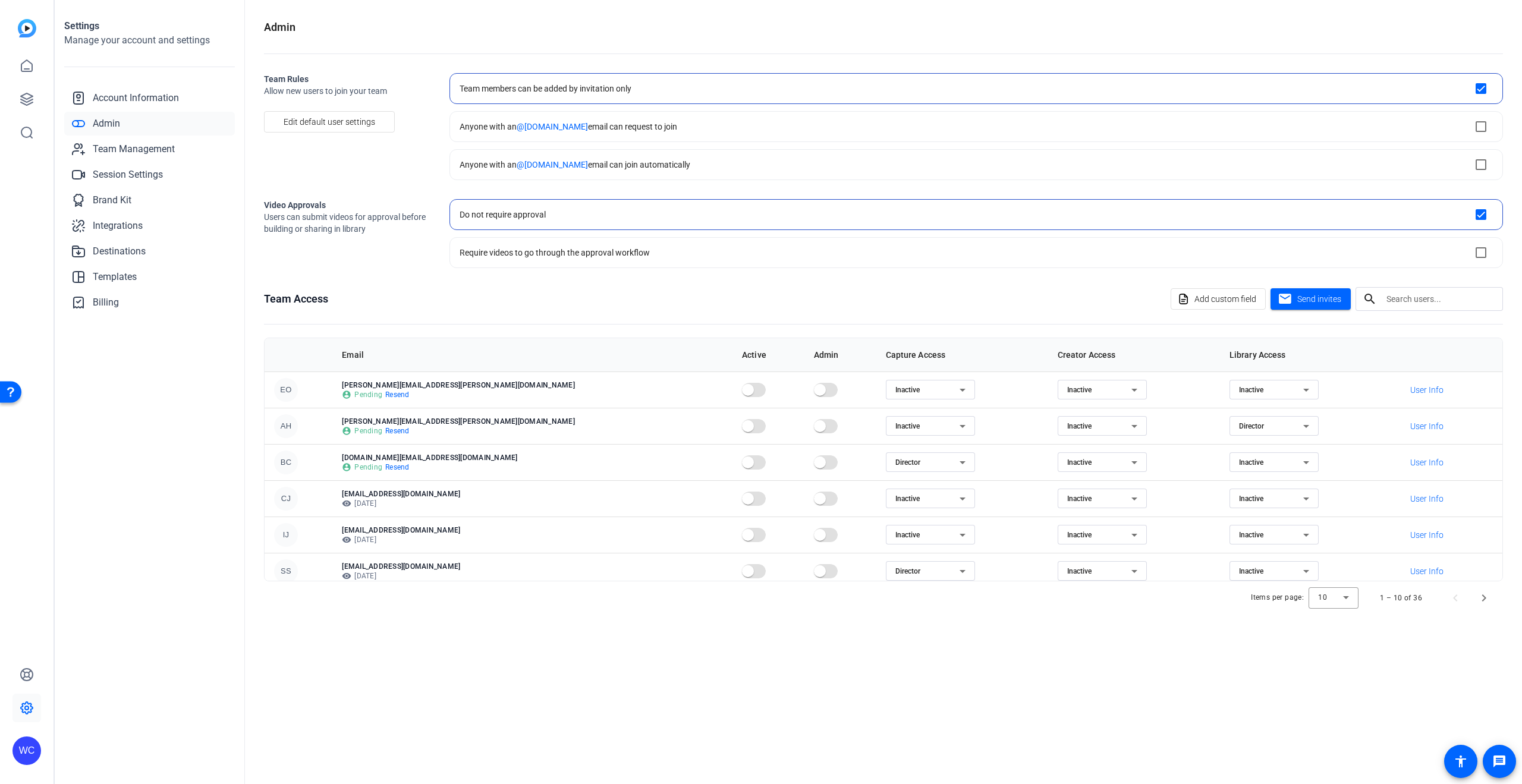
click at [692, 723] on div "Admin Team Rules Allow new users to join your team Edit default user settings T…" at bounding box center [884, 392] width 1277 height 784
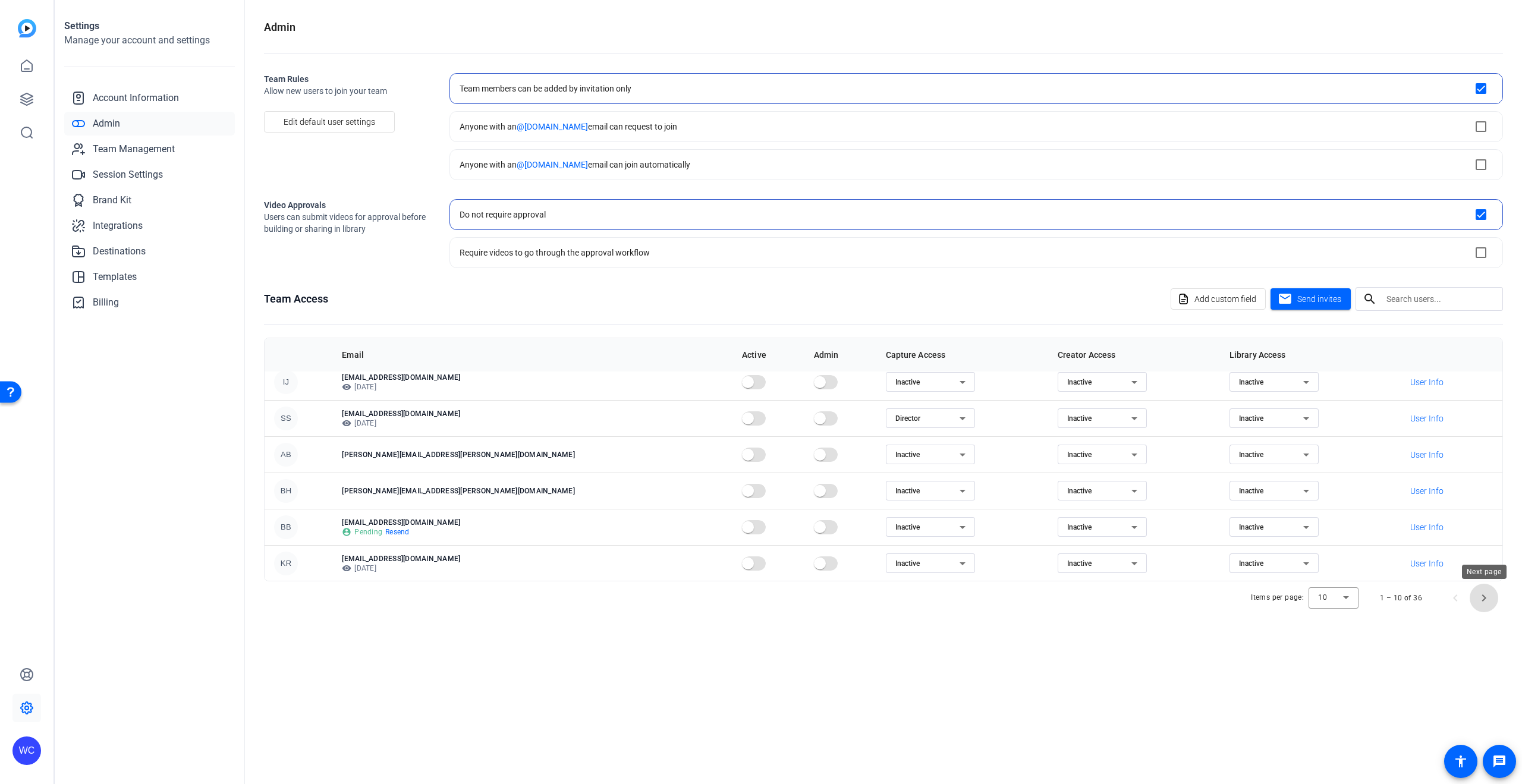
click at [1485, 600] on span "Next page" at bounding box center [1484, 598] width 28 height 28
click at [1481, 602] on span "Next page" at bounding box center [1484, 598] width 28 height 28
click at [748, 565] on span "button" at bounding box center [760, 564] width 24 height 24
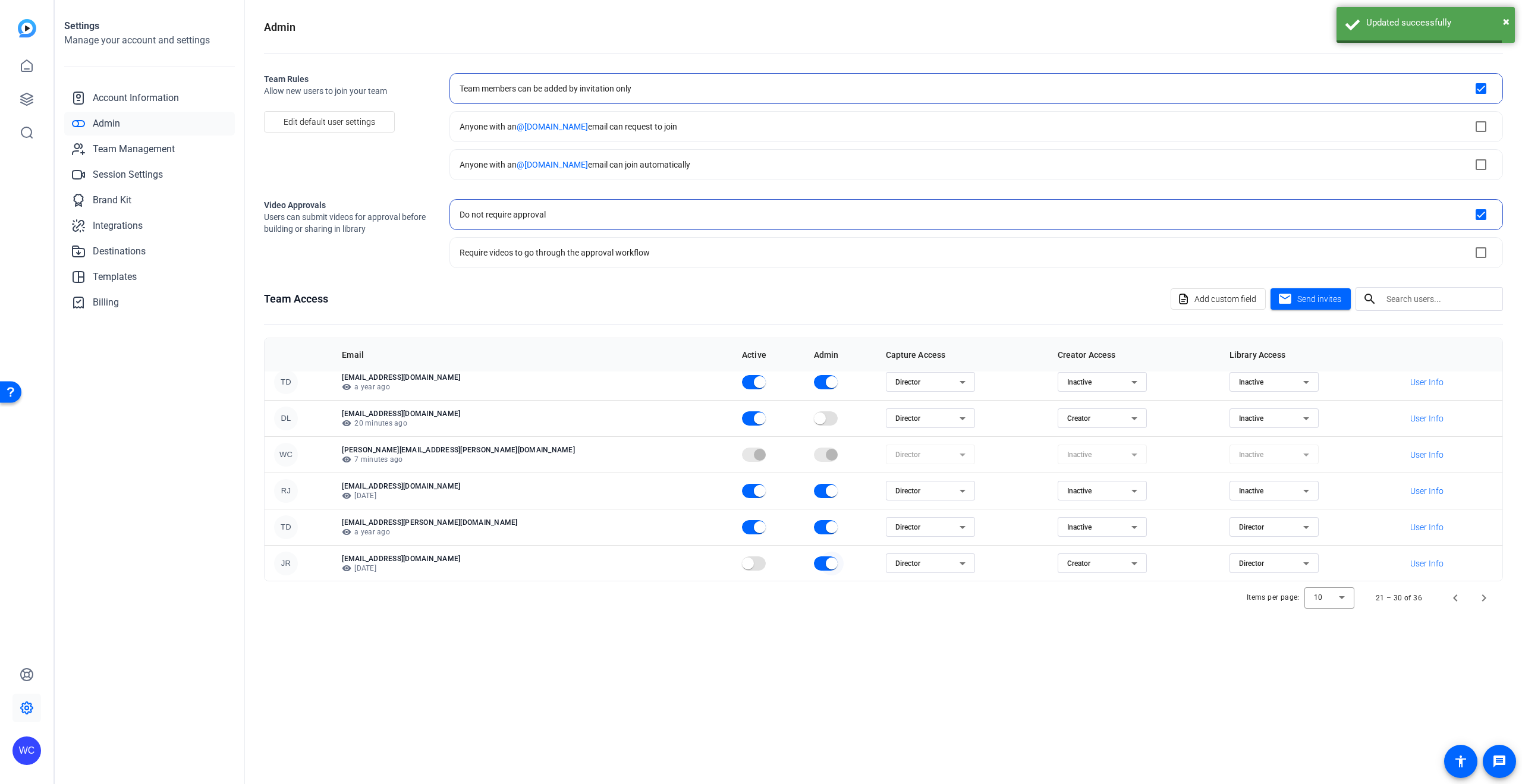
click at [826, 561] on span "button" at bounding box center [831, 563] width 12 height 12
click at [1485, 604] on span "Next page" at bounding box center [1484, 598] width 28 height 28
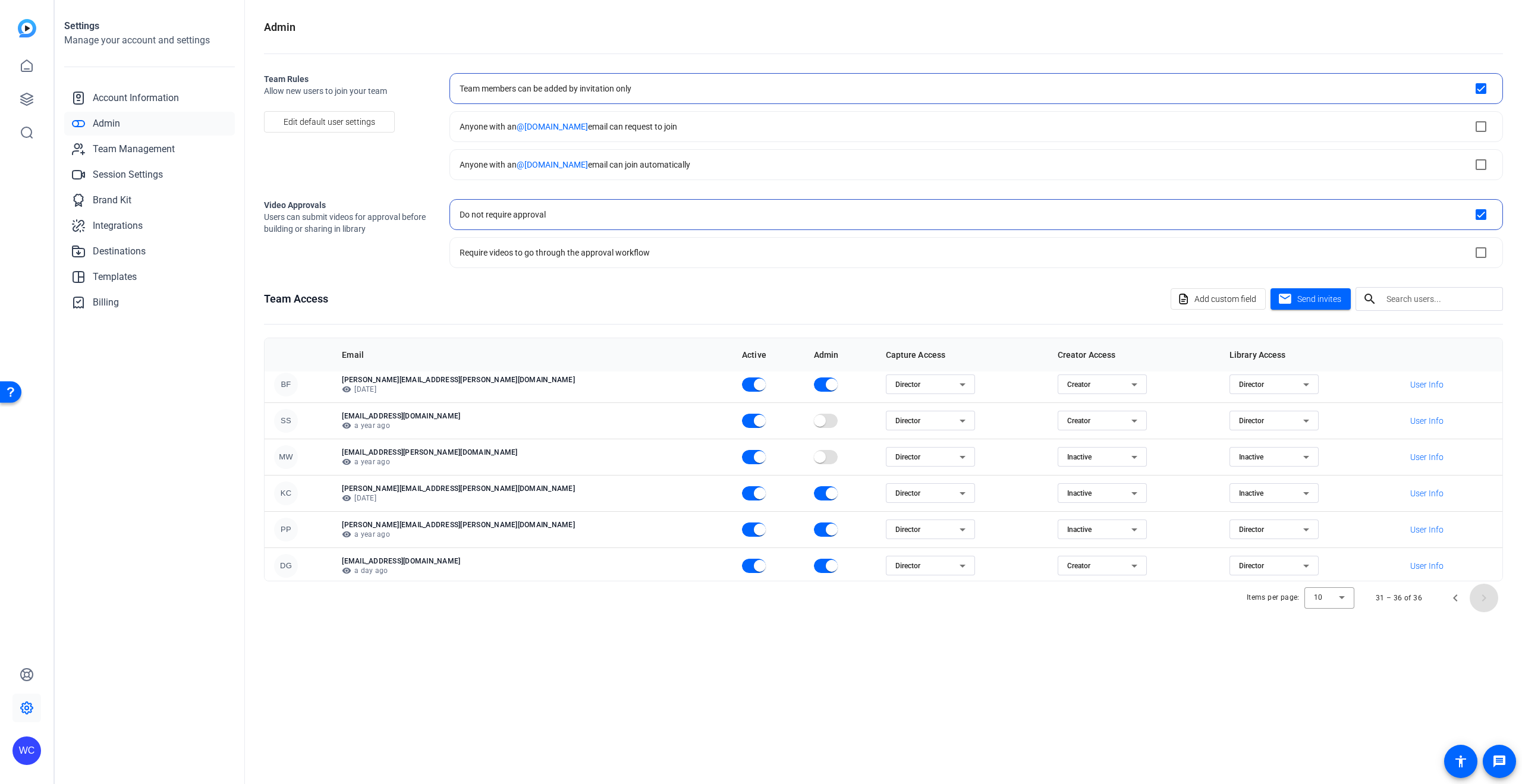
scroll to position [8, 0]
click at [1459, 603] on span "Previous page" at bounding box center [1455, 598] width 28 height 28
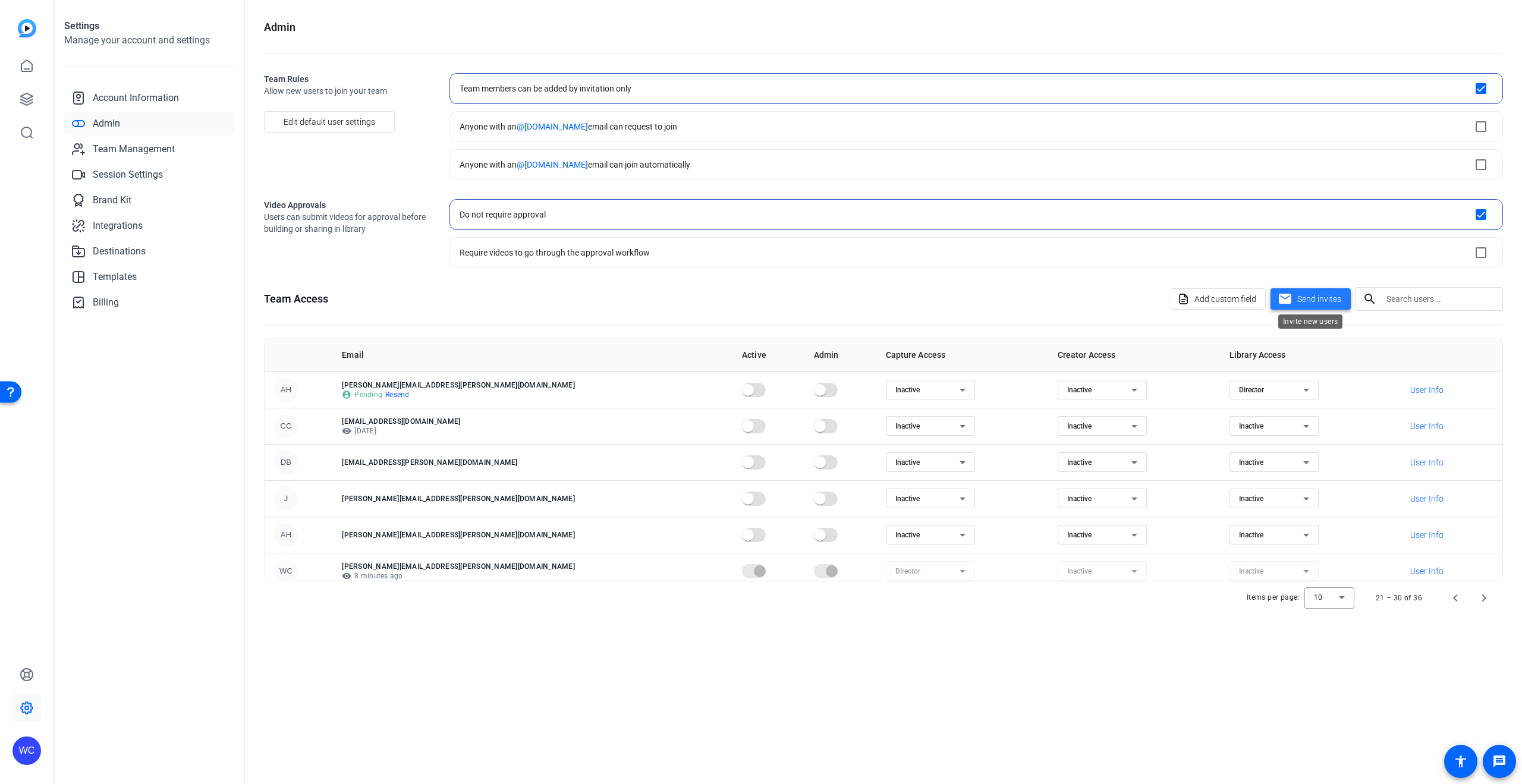
click at [1326, 299] on span "Send invites" at bounding box center [1319, 299] width 44 height 13
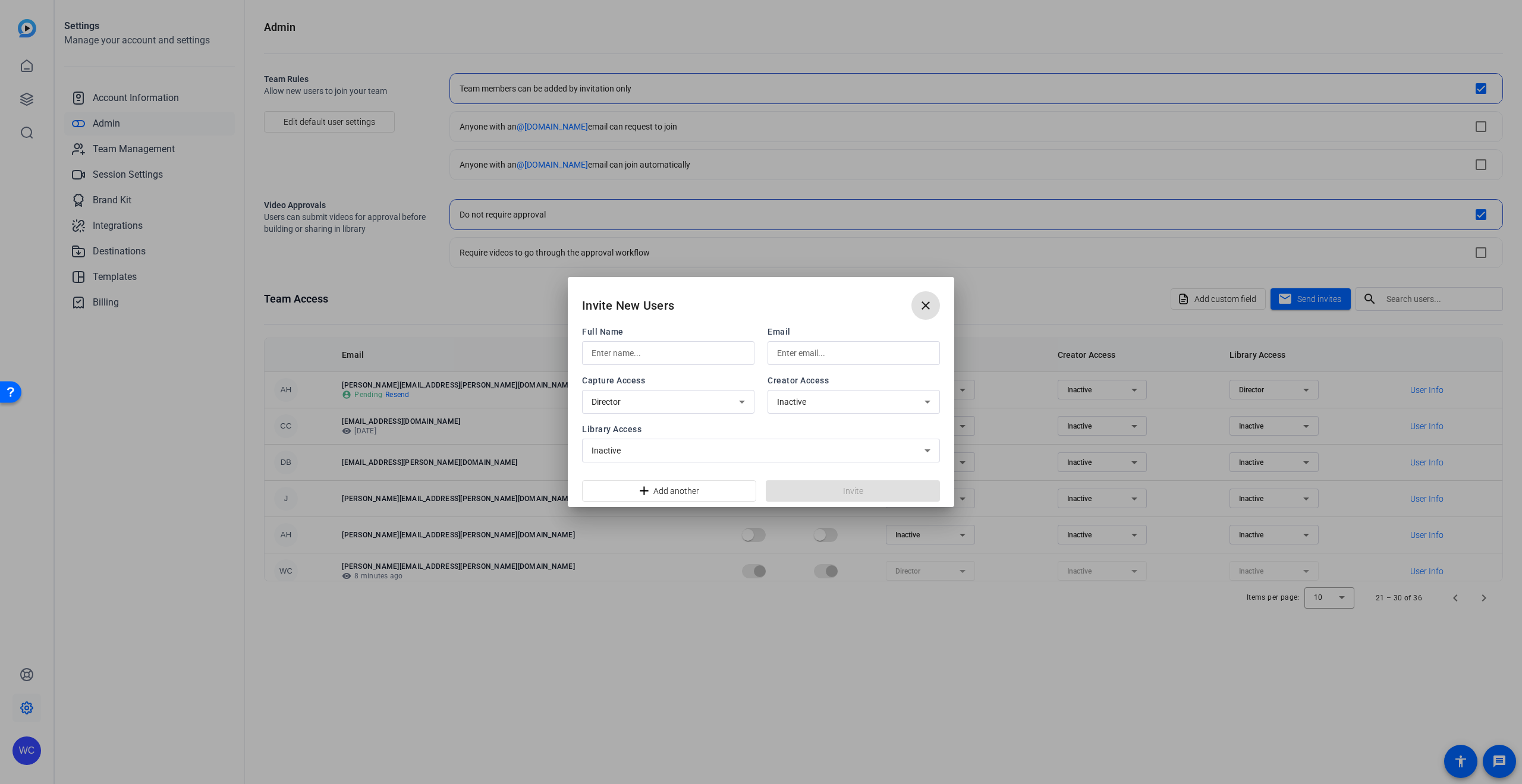
click at [876, 353] on input "text" at bounding box center [854, 353] width 154 height 14
paste input "Brock.Dowdle@churchofjesuschrist.org"
type input "Brock.Dowdle@churchofjesuschrist.org"
click at [676, 356] on input "text" at bounding box center [669, 353] width 154 height 14
type input "Brock Dowdle"
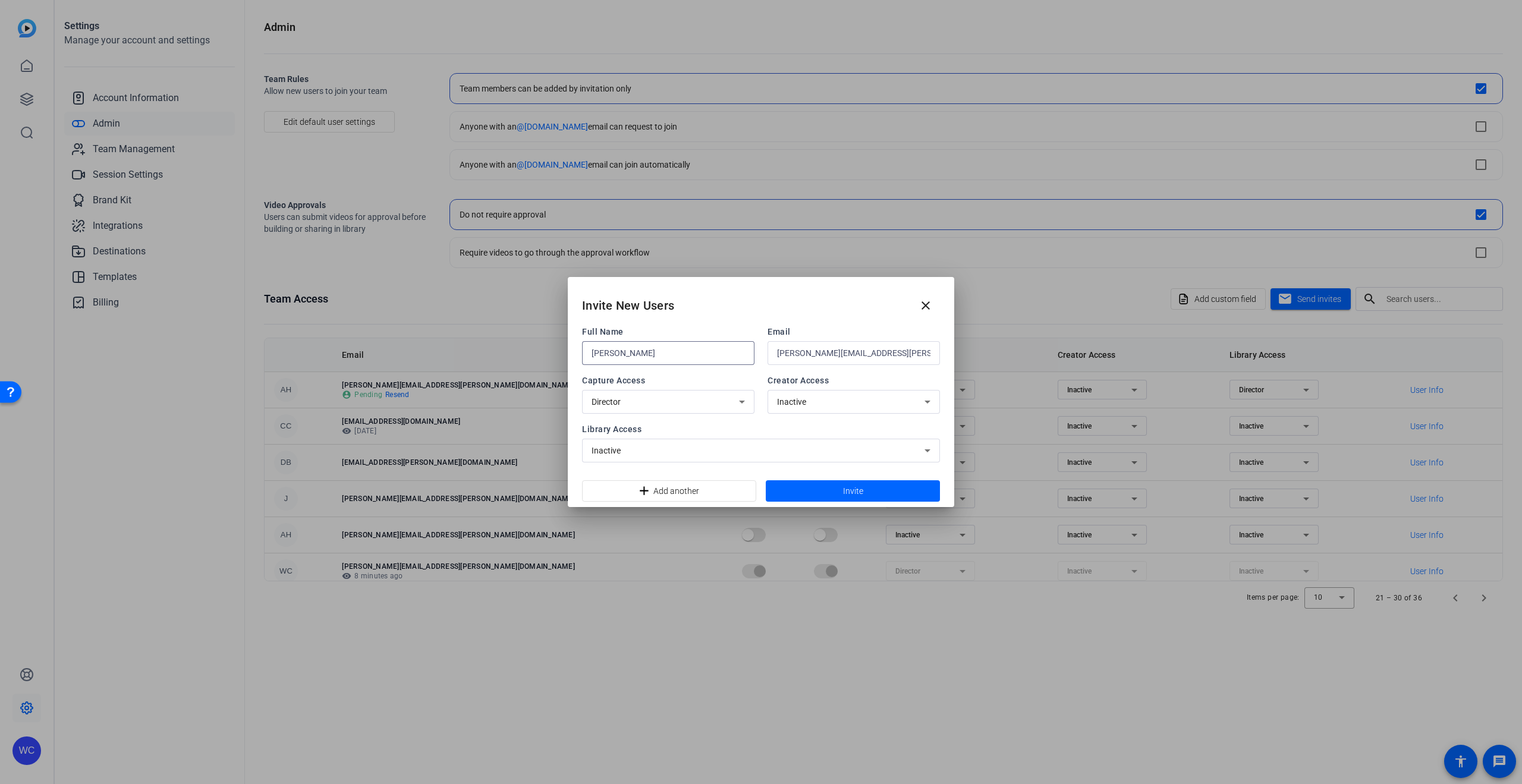
click at [738, 396] on icon at bounding box center [742, 402] width 14 height 14
click at [948, 394] on div at bounding box center [761, 392] width 1522 height 784
click at [673, 406] on div "Director" at bounding box center [665, 402] width 147 height 14
click at [951, 385] on div at bounding box center [761, 392] width 1522 height 784
click at [903, 399] on div "Inactive" at bounding box center [850, 402] width 147 height 14
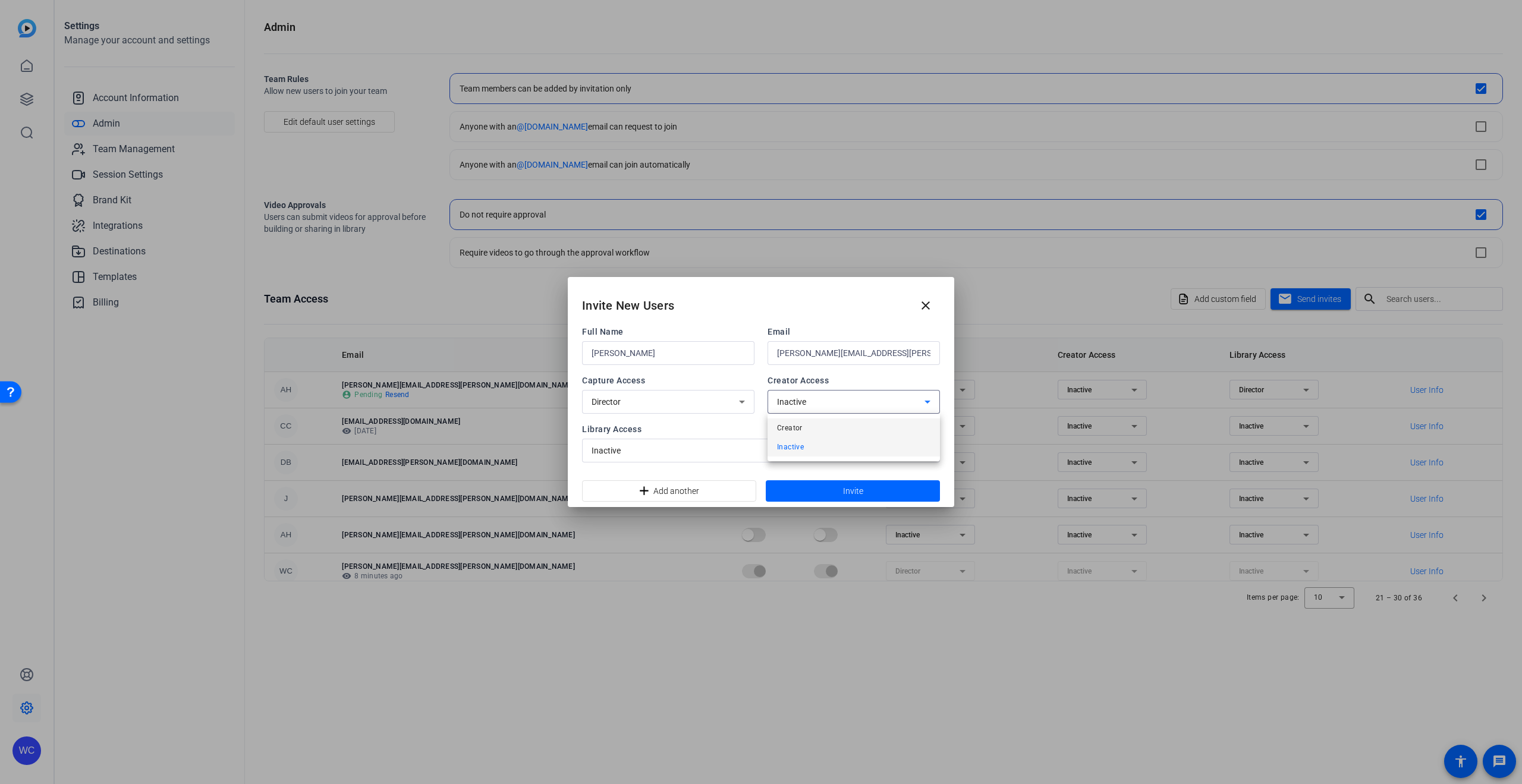
click at [889, 425] on mat-option "Creator" at bounding box center [853, 428] width 173 height 19
click at [733, 453] on div "Inactive" at bounding box center [758, 450] width 333 height 14
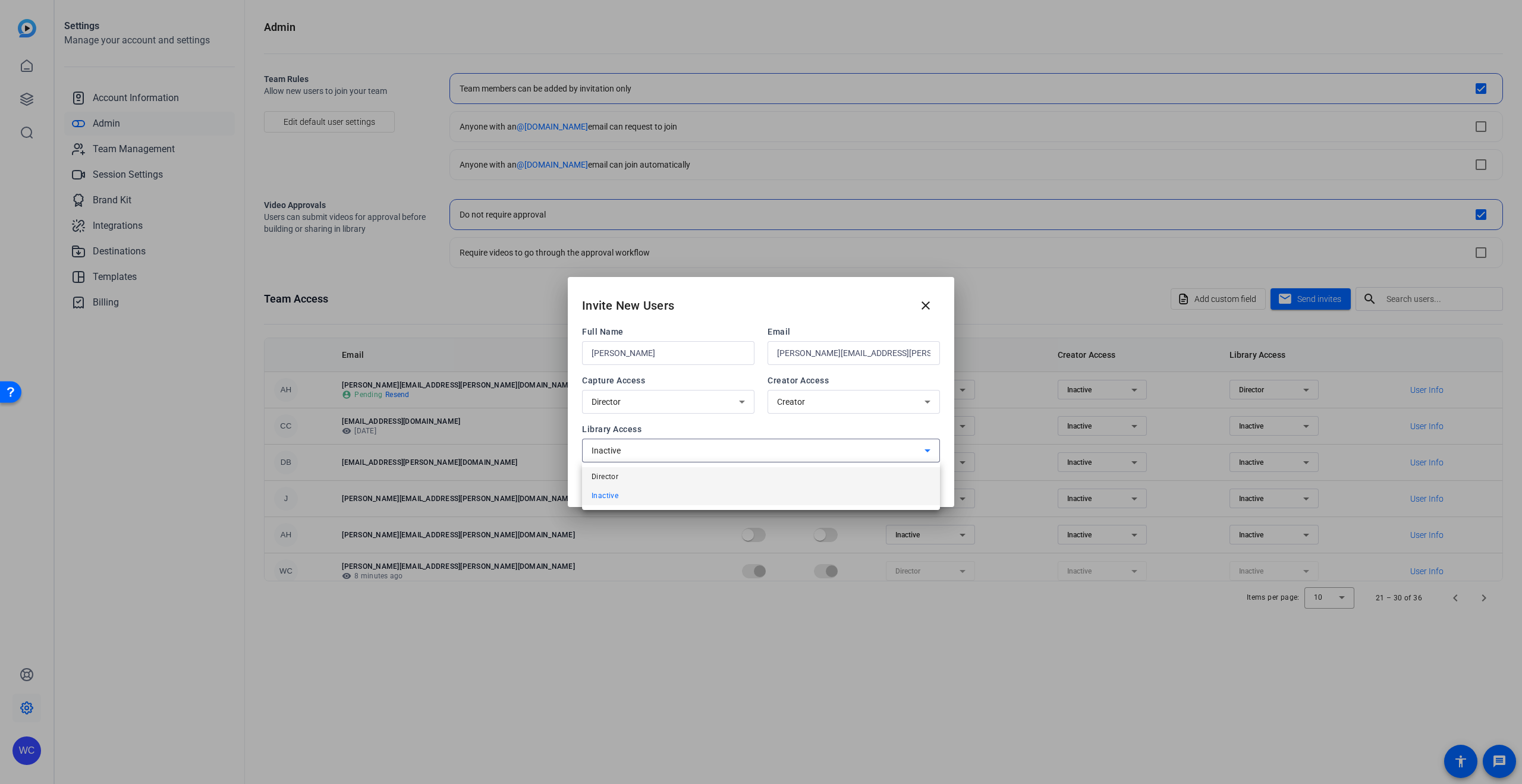
click at [670, 484] on mat-option "Director" at bounding box center [761, 476] width 358 height 19
click at [700, 491] on span at bounding box center [669, 491] width 173 height 28
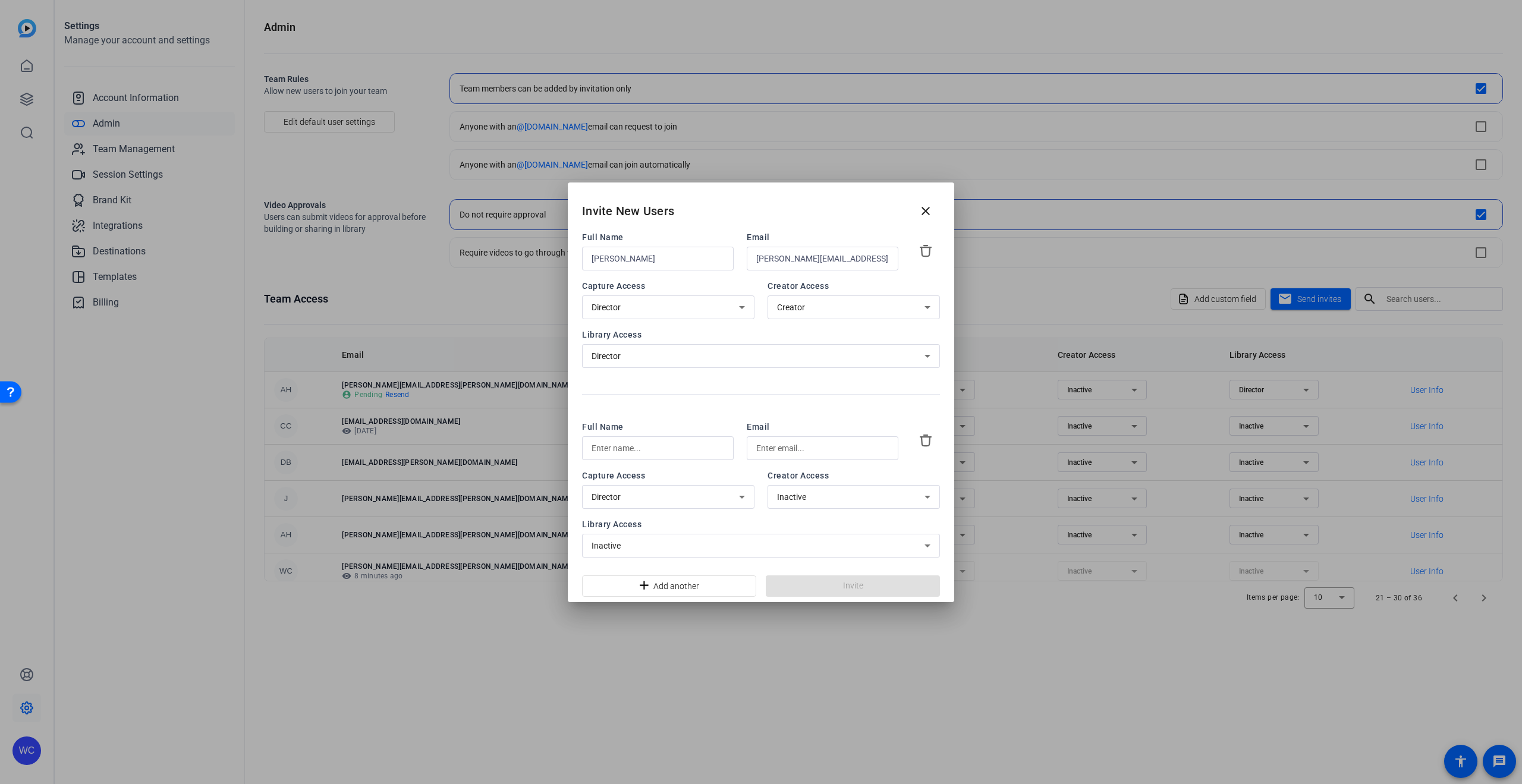
click at [774, 451] on input "text" at bounding box center [822, 448] width 132 height 14
paste input "[EMAIL_ADDRESS][DOMAIN_NAME]"
type input "[EMAIL_ADDRESS][DOMAIN_NAME]"
click at [679, 453] on input "text" at bounding box center [658, 448] width 132 height 14
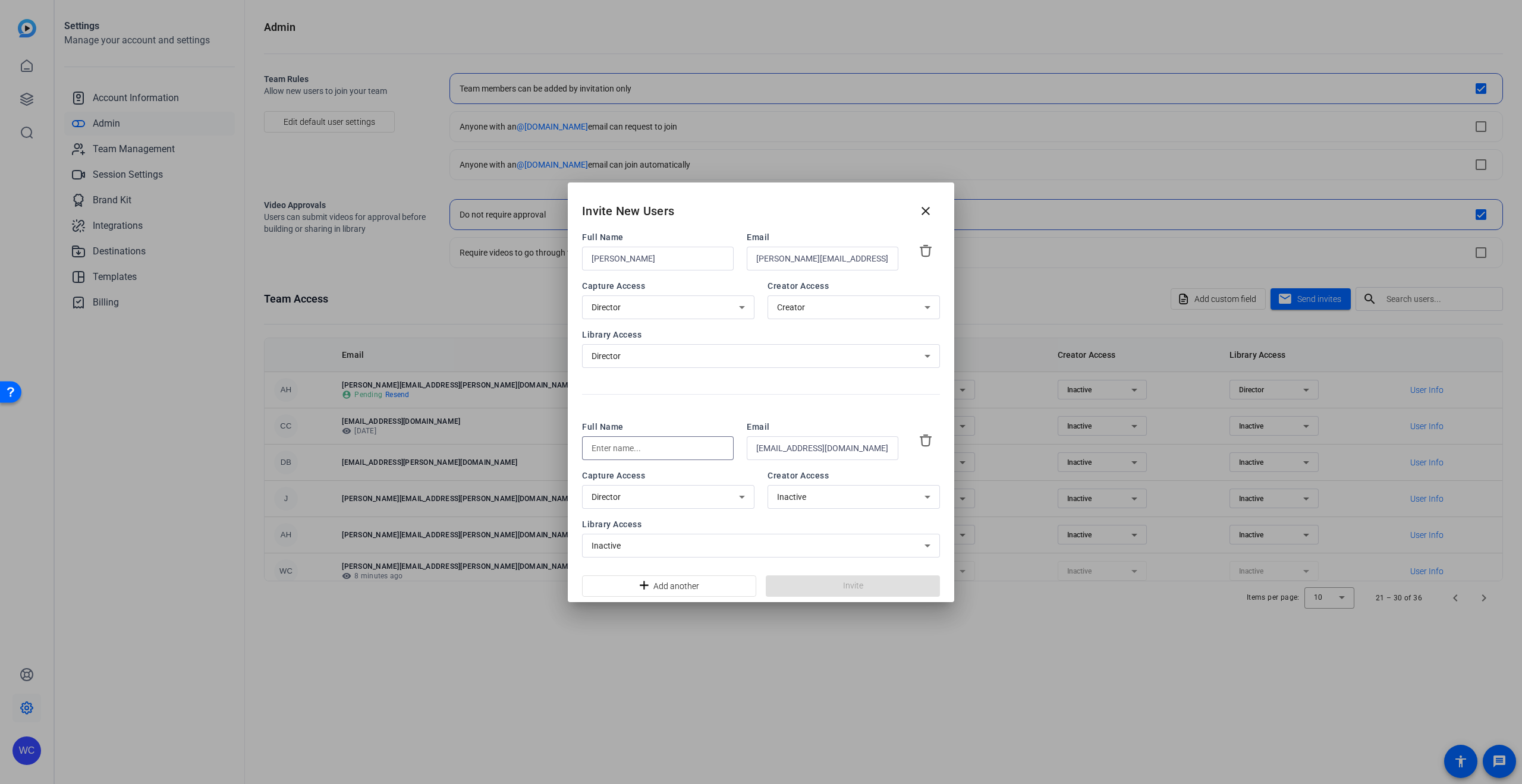
scroll to position [0, 0]
type input "Sergio Valdez"
click at [848, 503] on div "Inactive" at bounding box center [850, 497] width 147 height 14
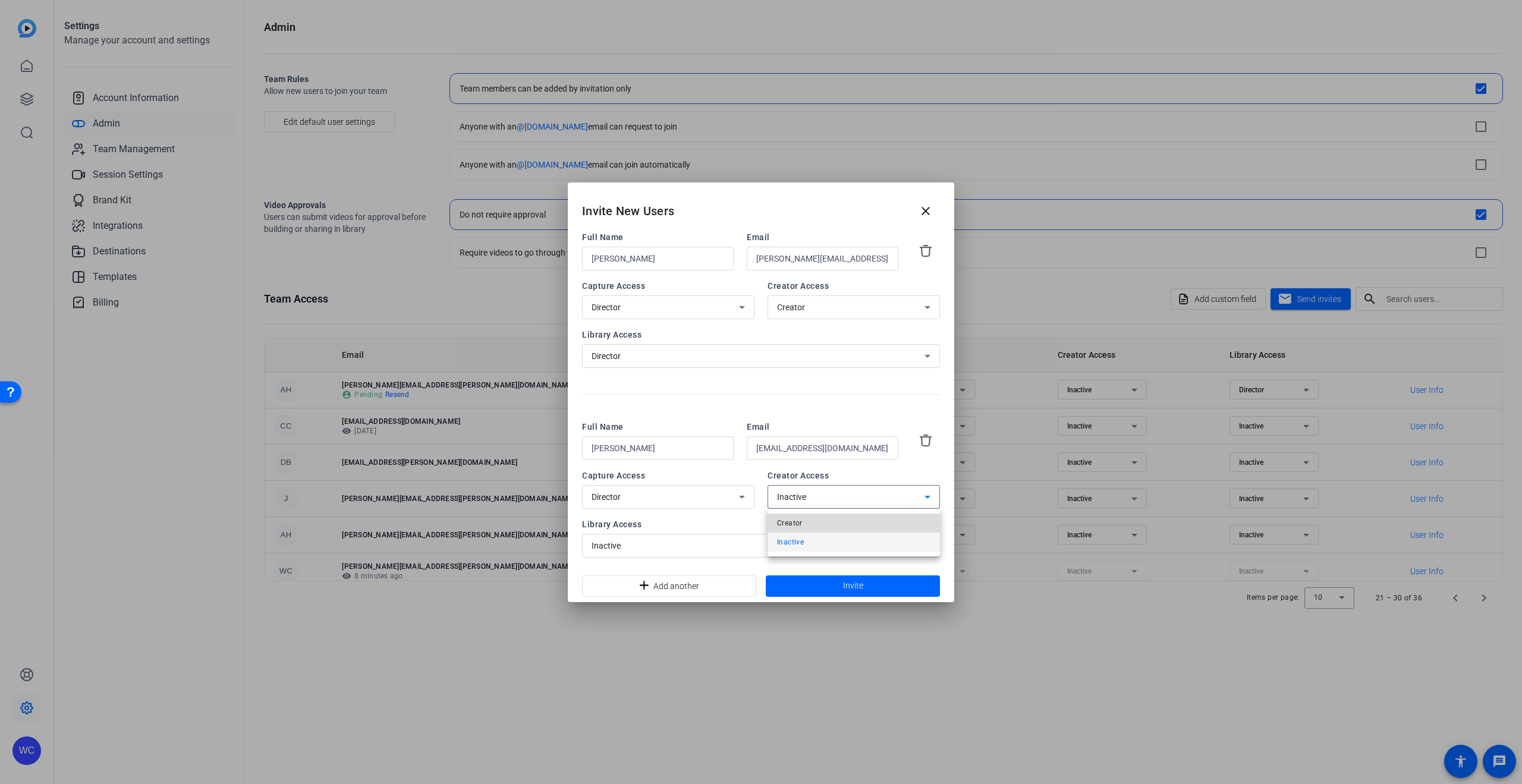
click at [824, 521] on mat-option "Creator" at bounding box center [853, 523] width 173 height 19
click at [717, 548] on div "Inactive" at bounding box center [758, 545] width 333 height 14
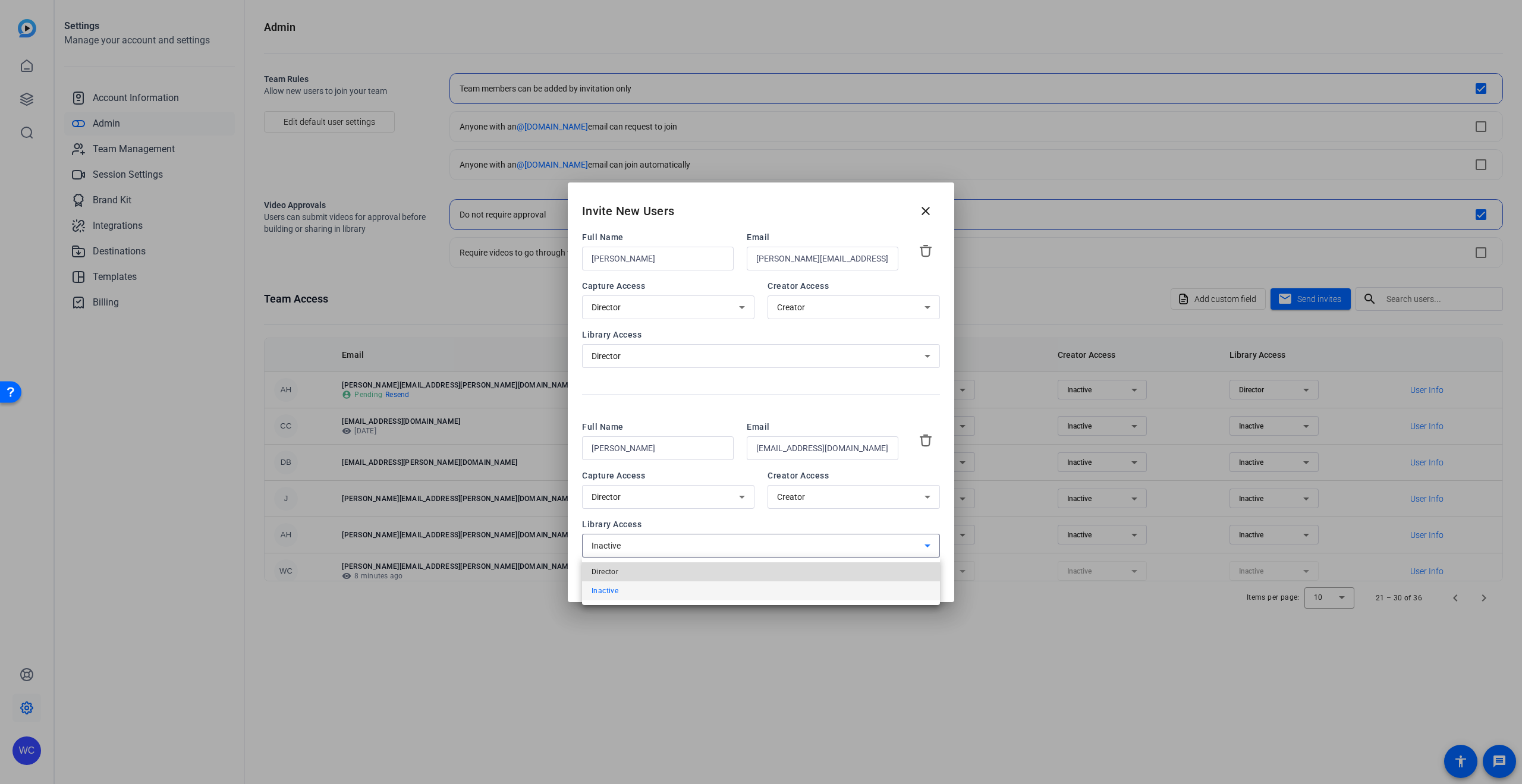
click at [689, 576] on mat-option "Director" at bounding box center [761, 571] width 358 height 19
click at [822, 580] on span at bounding box center [853, 586] width 174 height 28
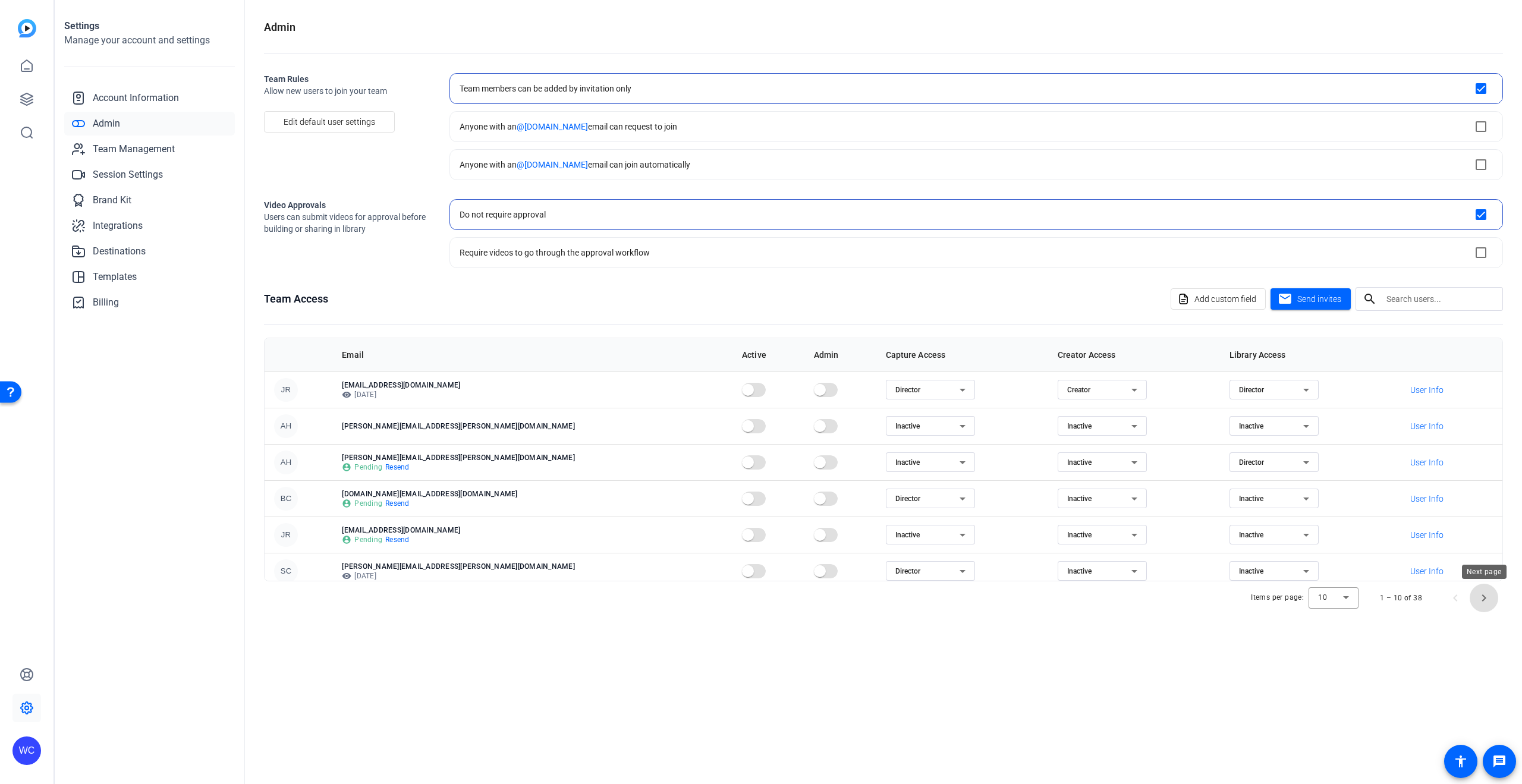
click at [1481, 596] on span "Next page" at bounding box center [1484, 598] width 28 height 28
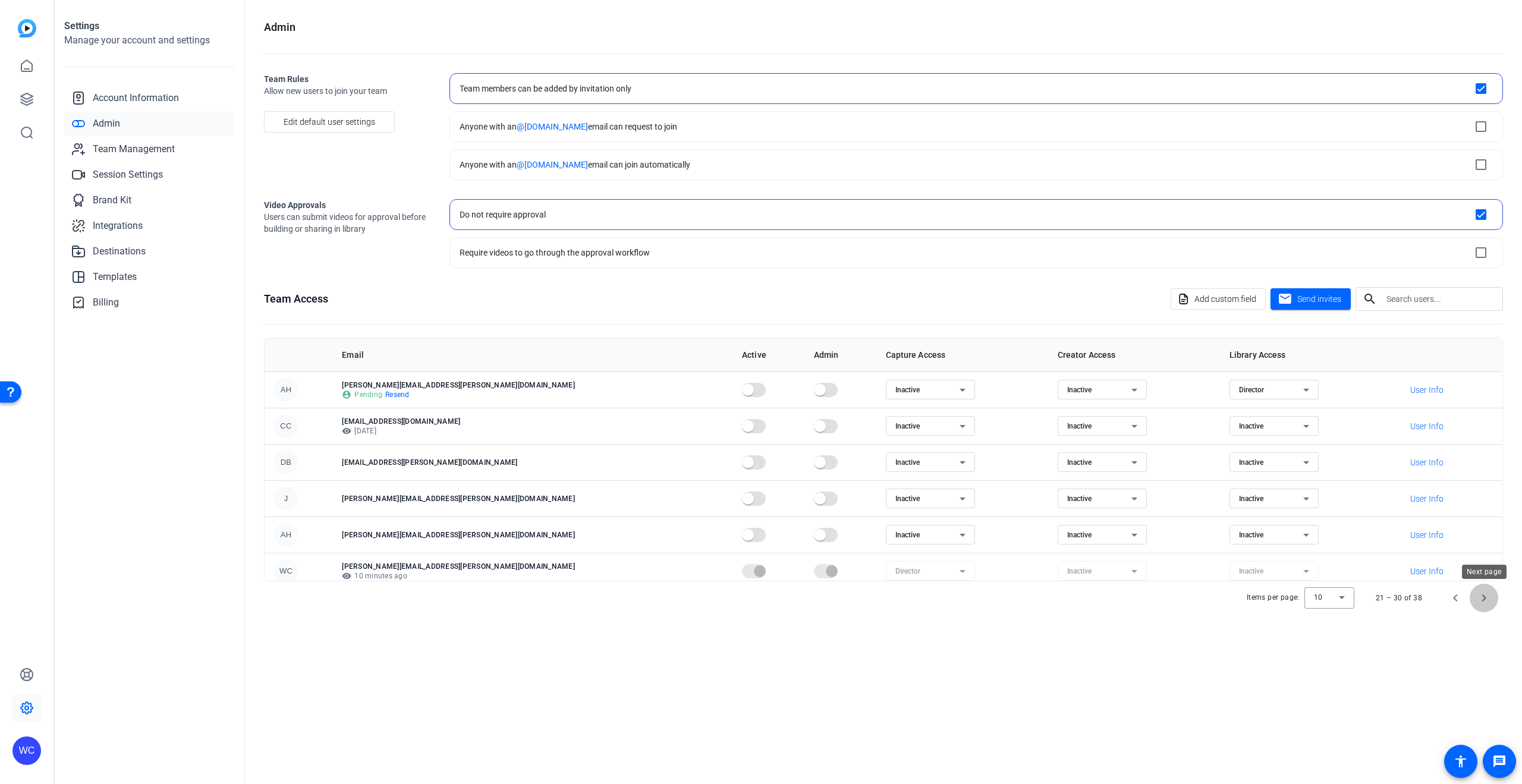
click at [1481, 596] on span "Next page" at bounding box center [1484, 598] width 28 height 28
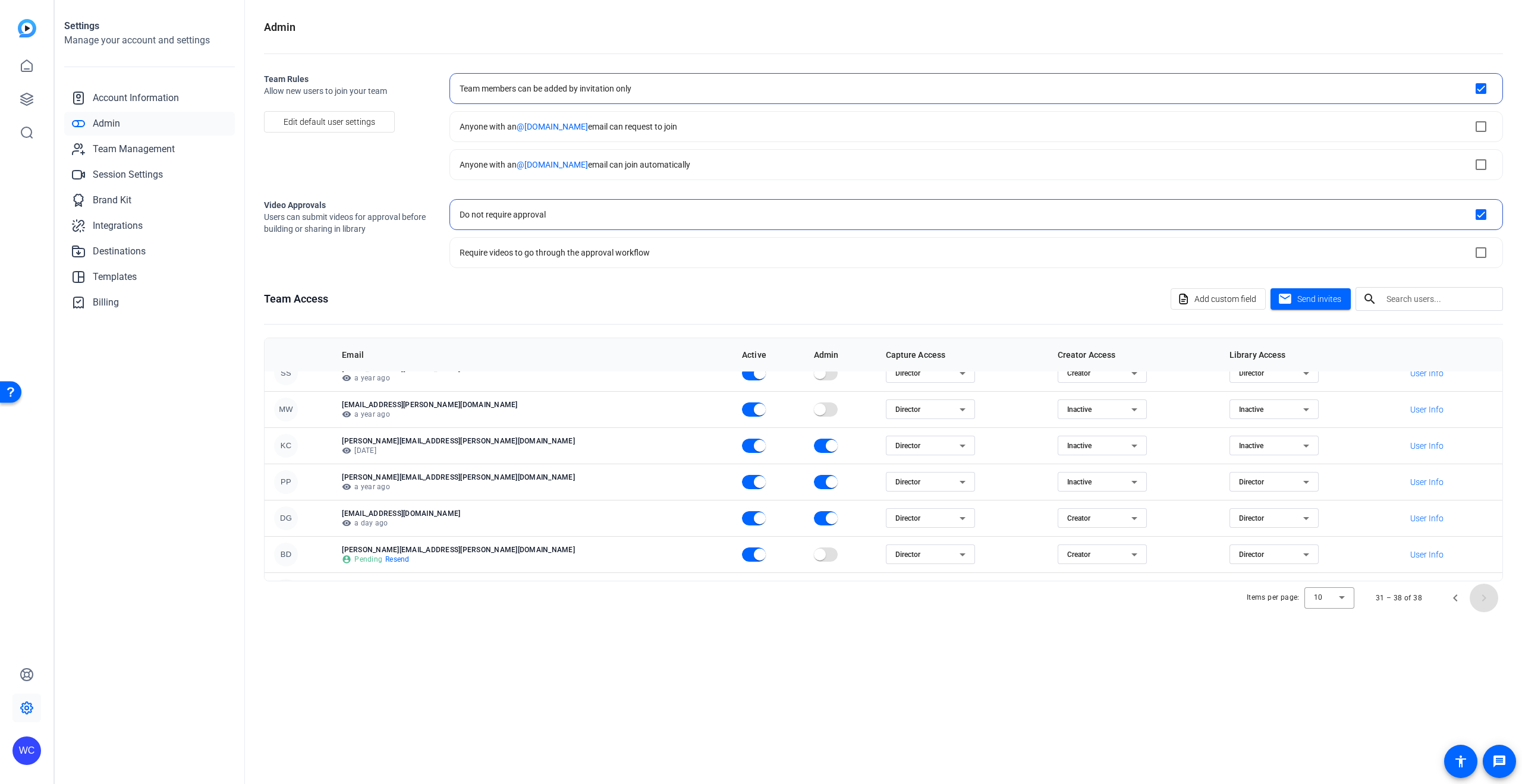
scroll to position [80, 0]
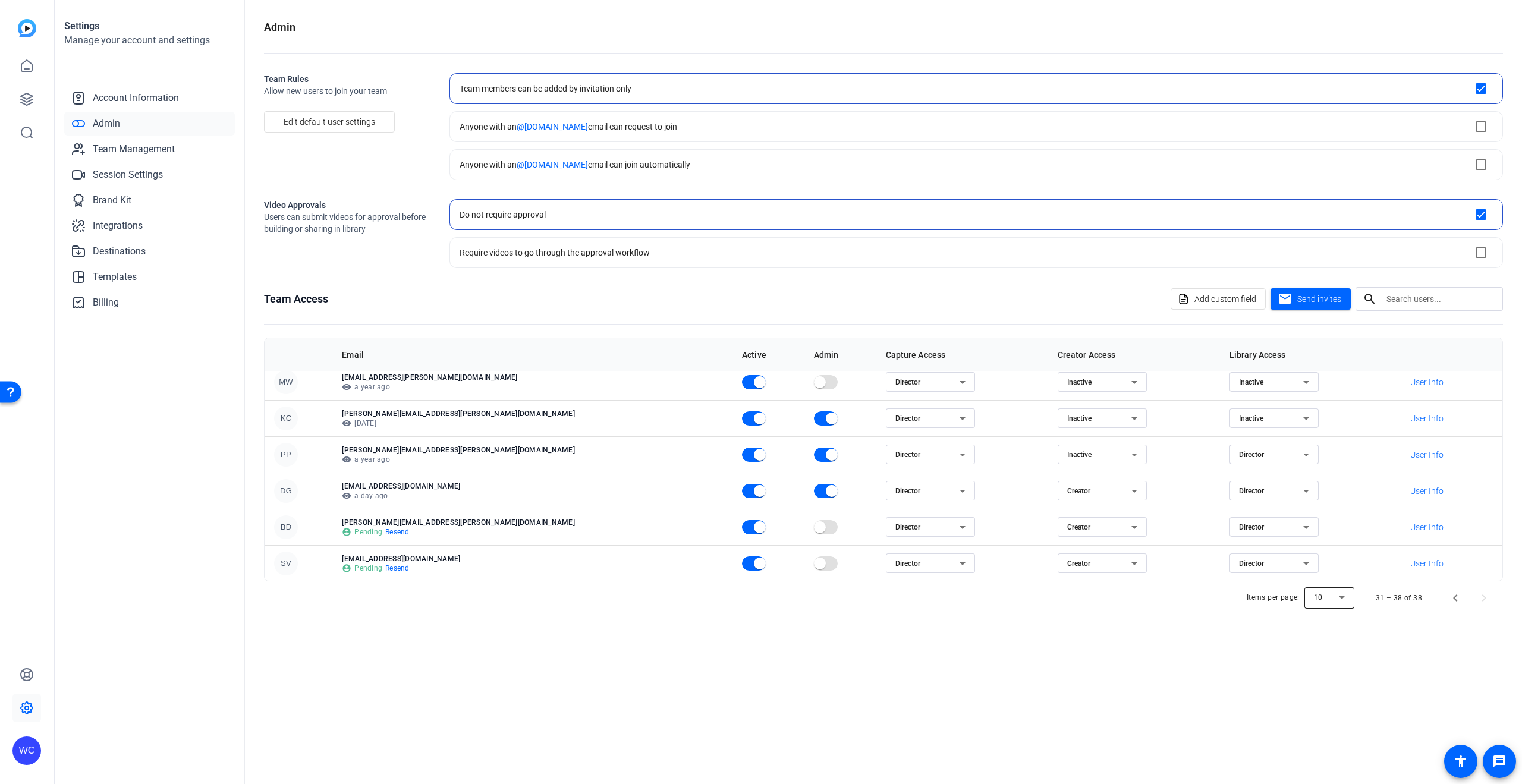
click at [1317, 600] on div at bounding box center [1329, 598] width 50 height 28
click at [1321, 680] on span "100" at bounding box center [1321, 680] width 13 height 14
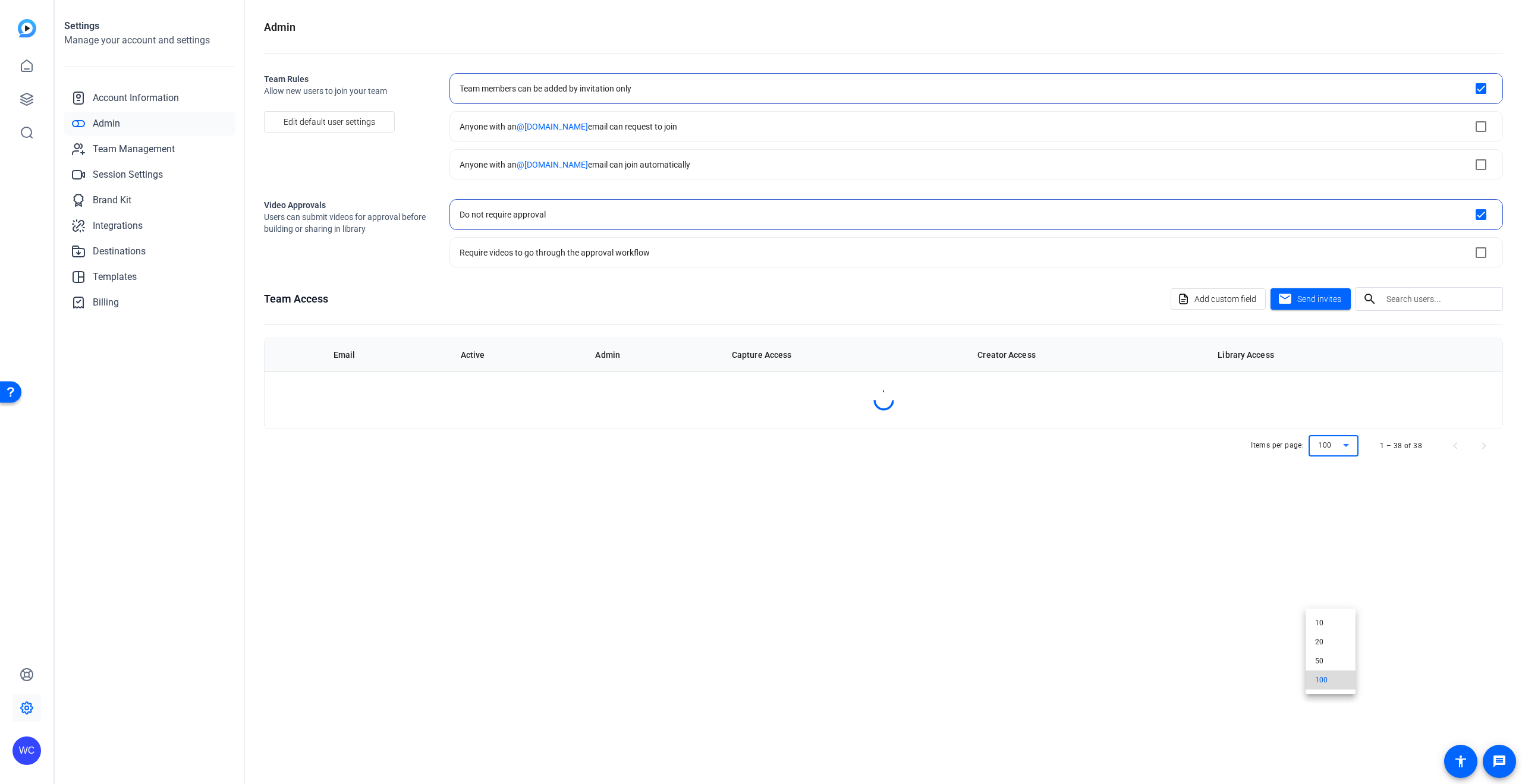
scroll to position [0, 0]
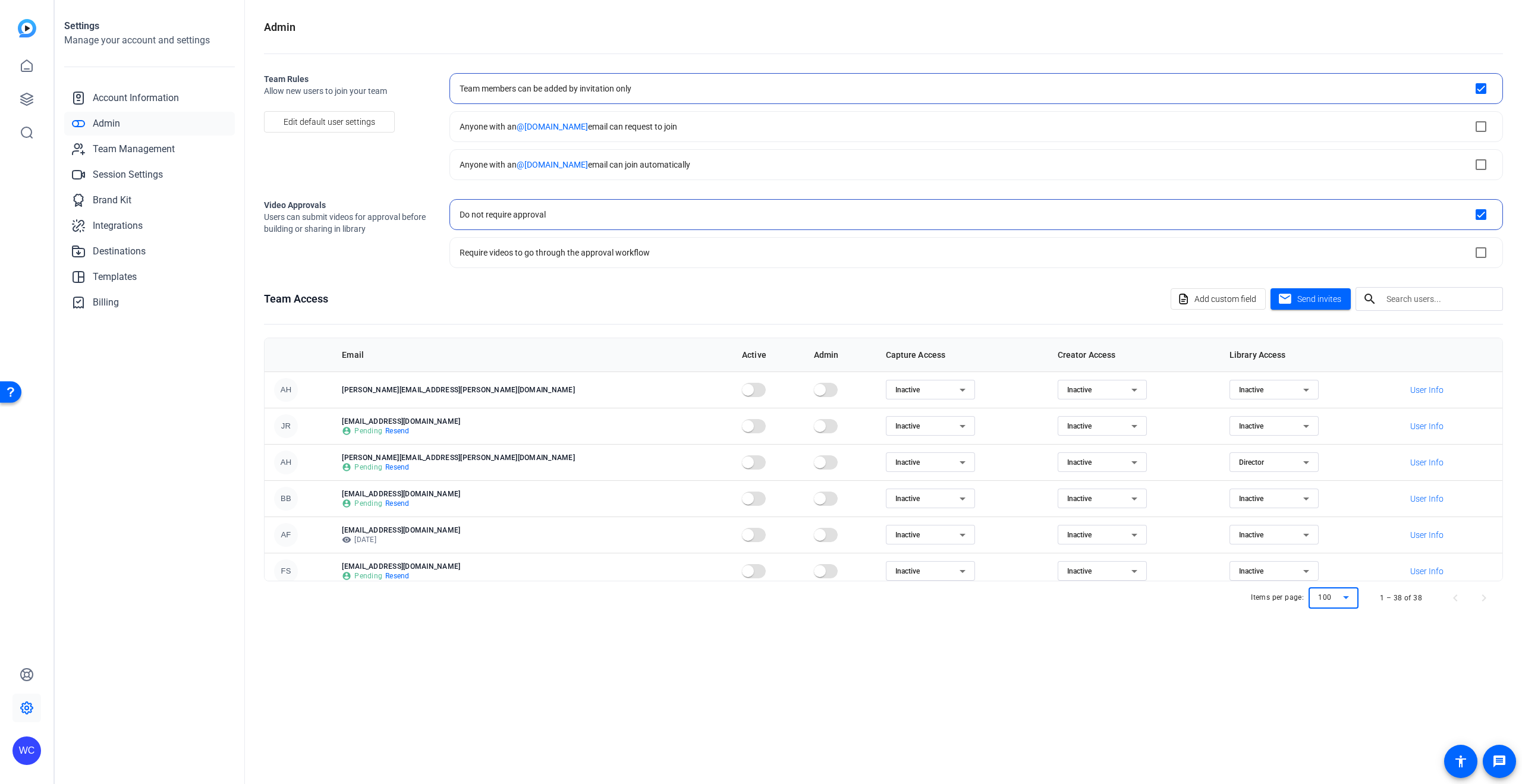
click at [1335, 595] on div at bounding box center [1333, 598] width 50 height 28
click at [1034, 707] on div at bounding box center [761, 392] width 1522 height 784
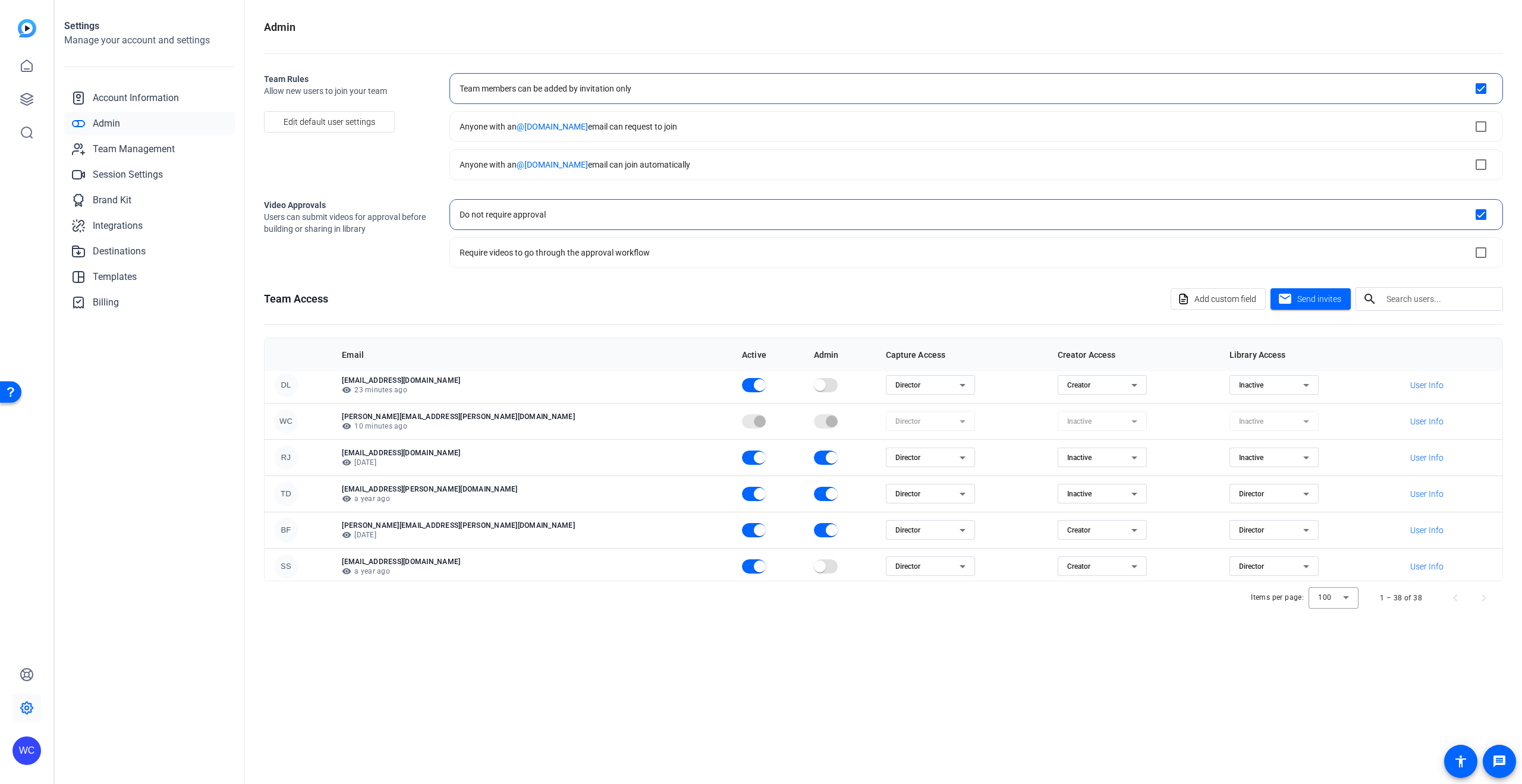
scroll to position [1168, 0]
click at [814, 530] on span "button" at bounding box center [819, 527] width 12 height 12
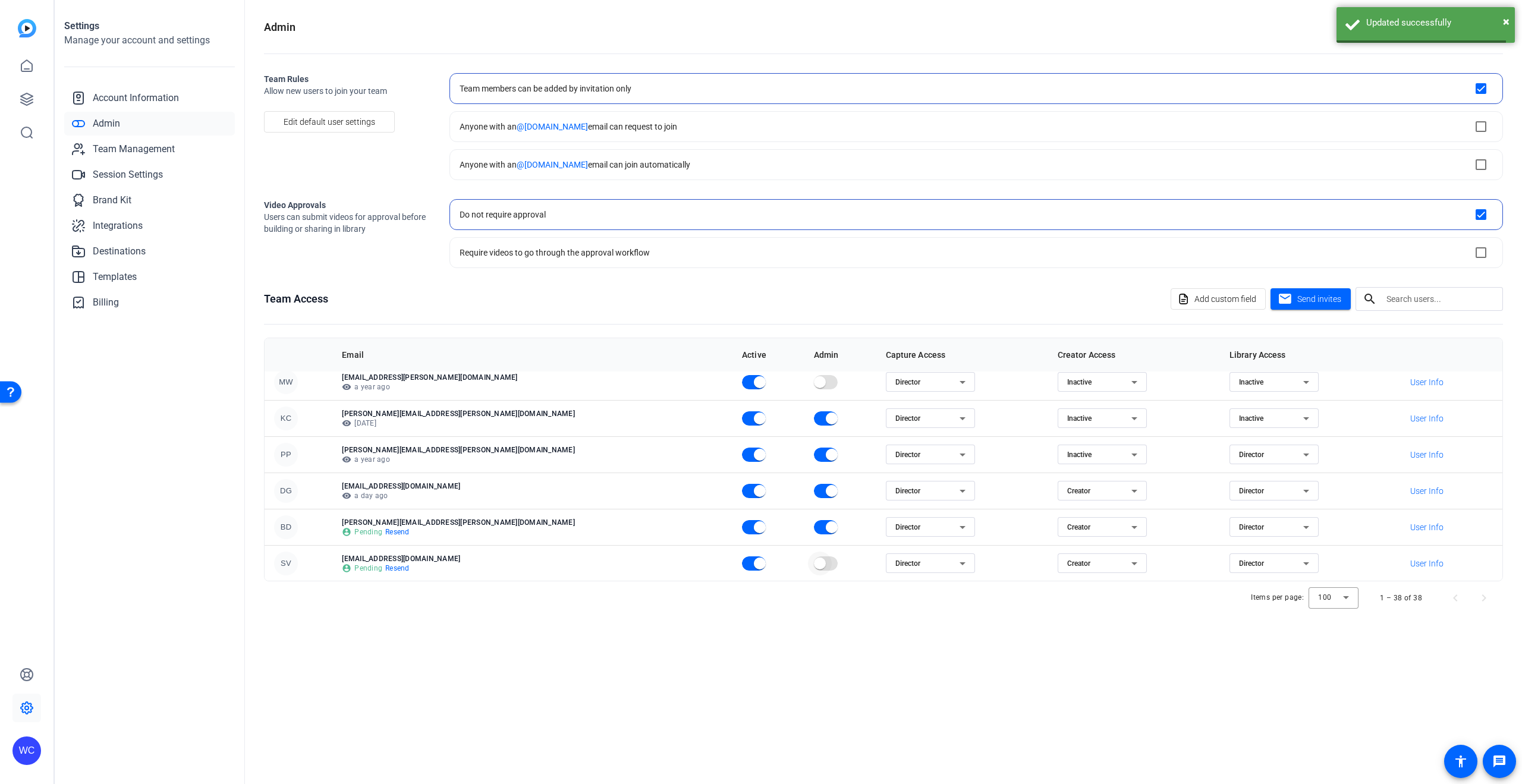
click at [808, 554] on span "button" at bounding box center [820, 564] width 24 height 24
click at [820, 557] on span "button" at bounding box center [832, 564] width 24 height 24
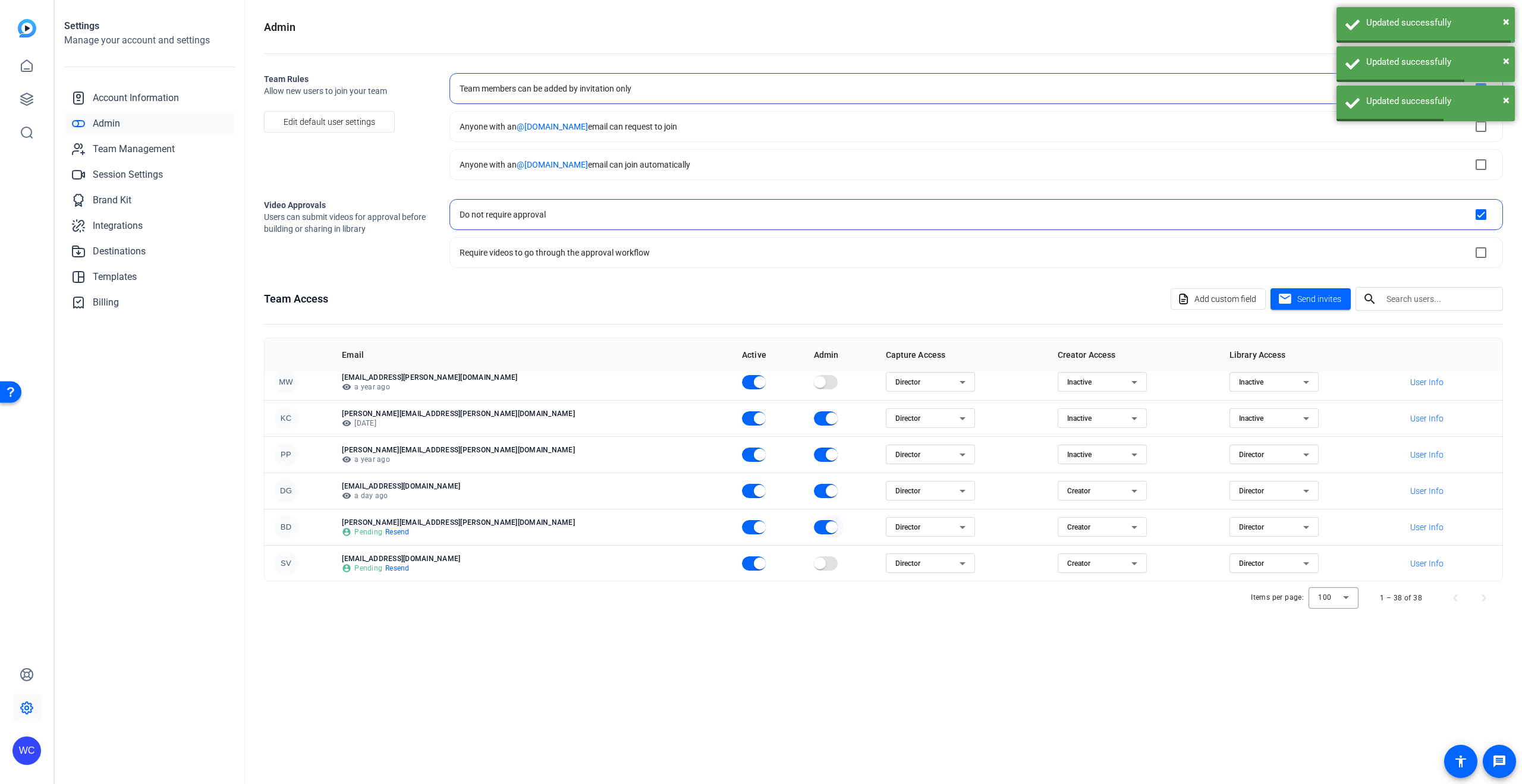
click at [826, 530] on span "button" at bounding box center [831, 527] width 12 height 12
click at [726, 616] on div "Admin Team Rules Allow new users to join your team Edit default user settings T…" at bounding box center [884, 392] width 1277 height 784
